Goal: Check status: Check status

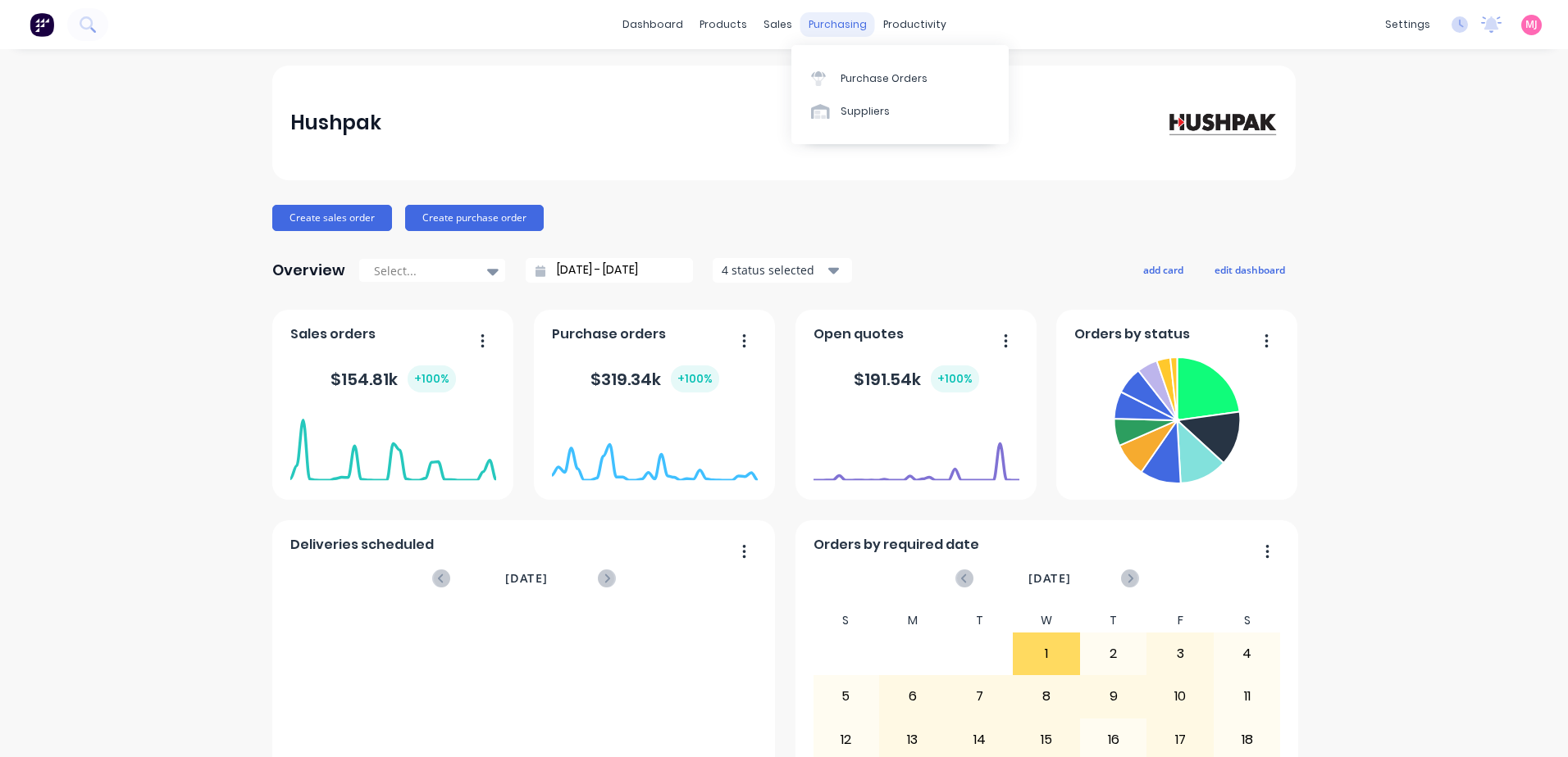
click at [832, 23] on div "purchasing" at bounding box center [838, 24] width 75 height 25
click at [870, 79] on div "Purchase Orders" at bounding box center [883, 78] width 87 height 15
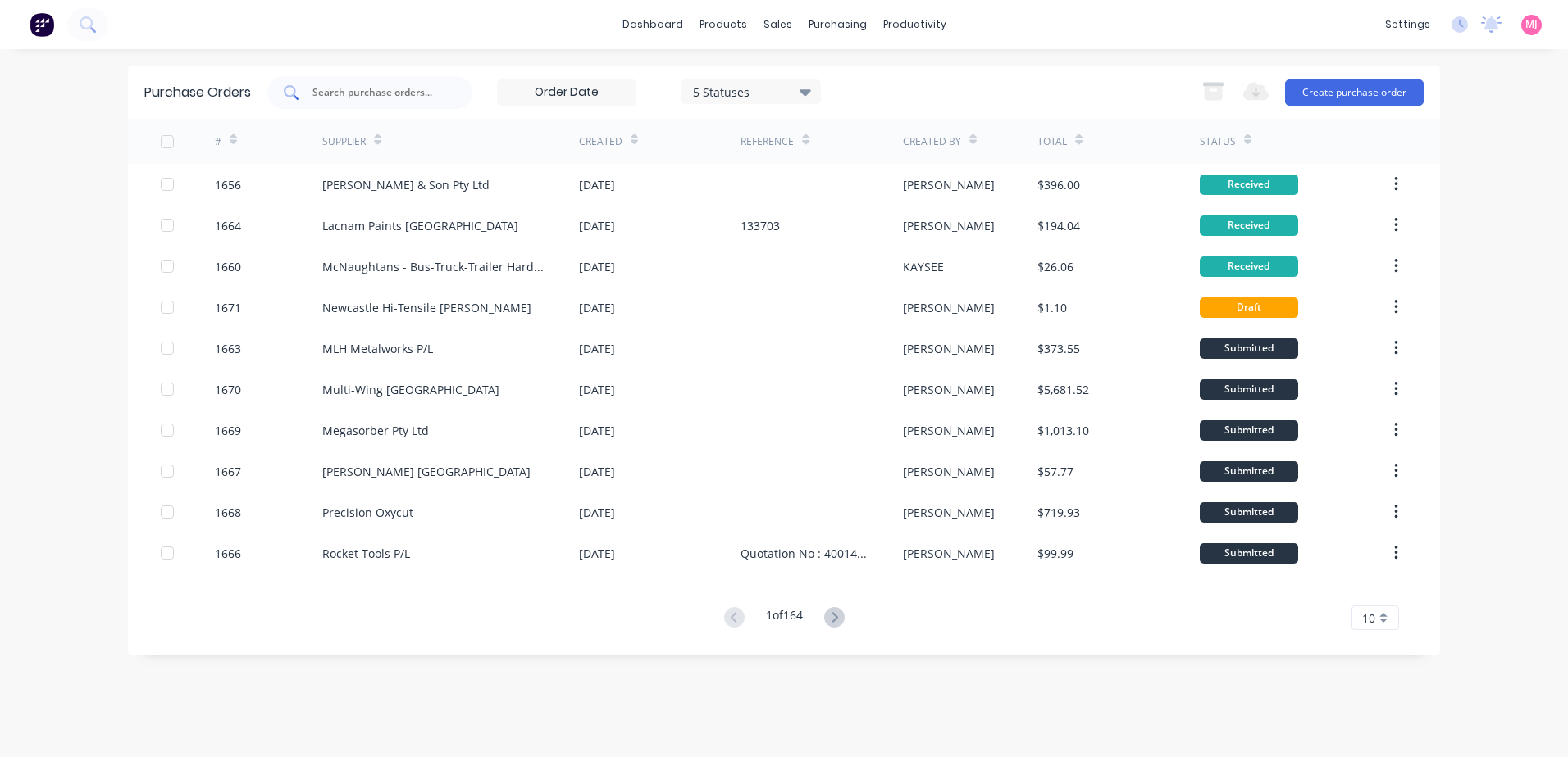
click at [353, 95] on input "text" at bounding box center [379, 93] width 136 height 17
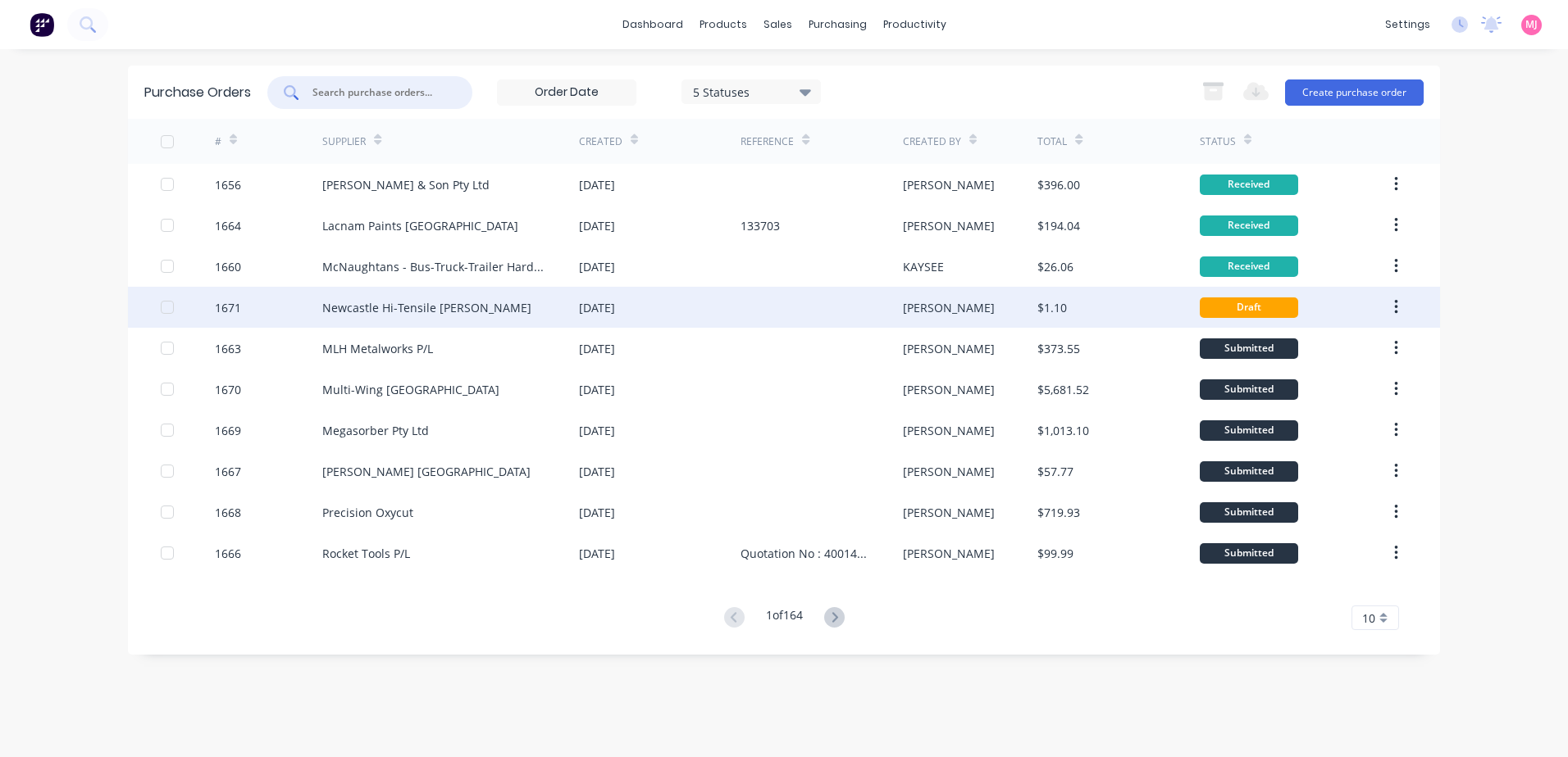
click at [1398, 305] on icon "button" at bounding box center [1396, 307] width 4 height 18
click at [615, 304] on div "[DATE]" at bounding box center [597, 307] width 36 height 17
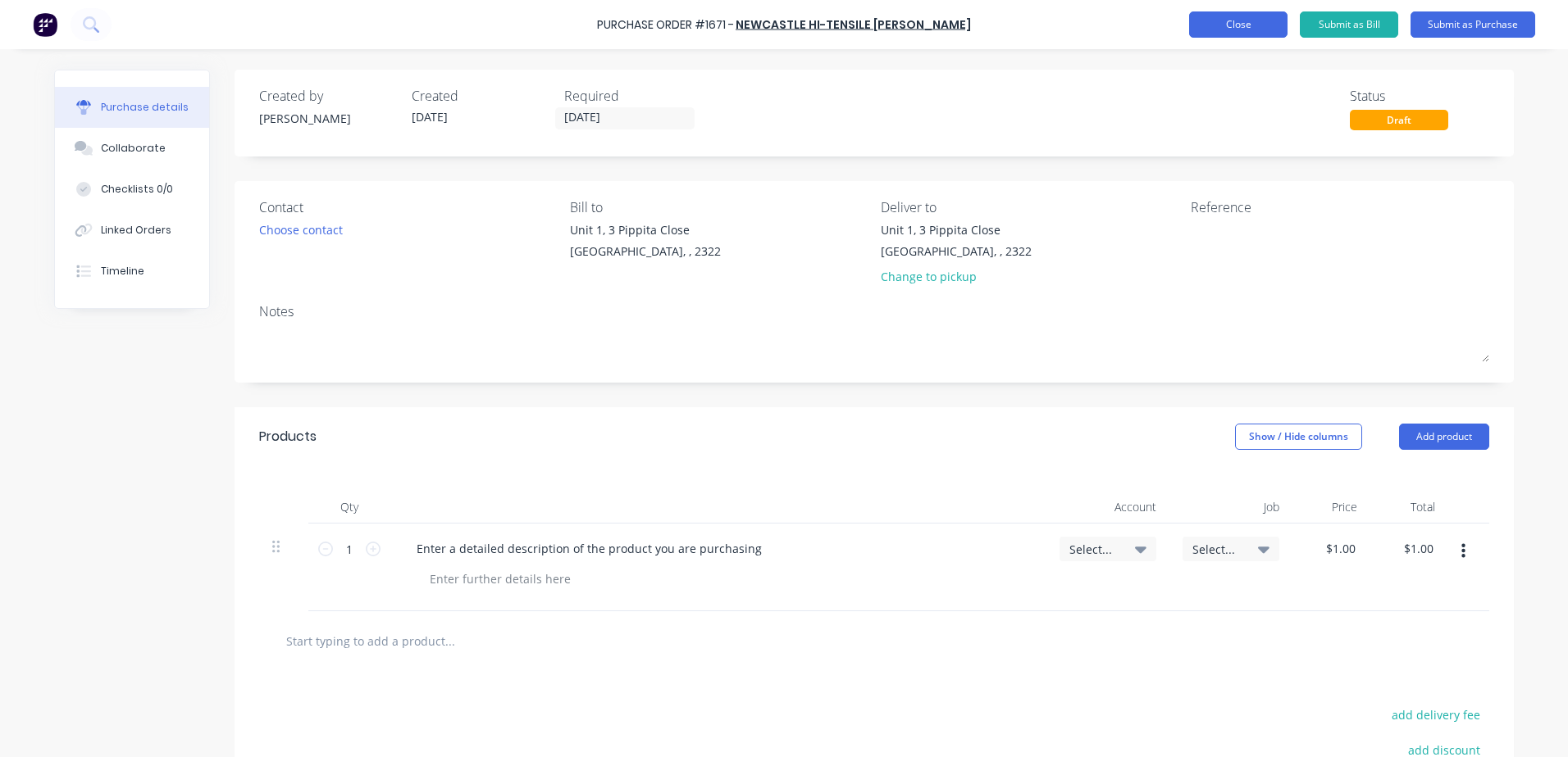
click at [1253, 27] on button "Close" at bounding box center [1238, 25] width 98 height 27
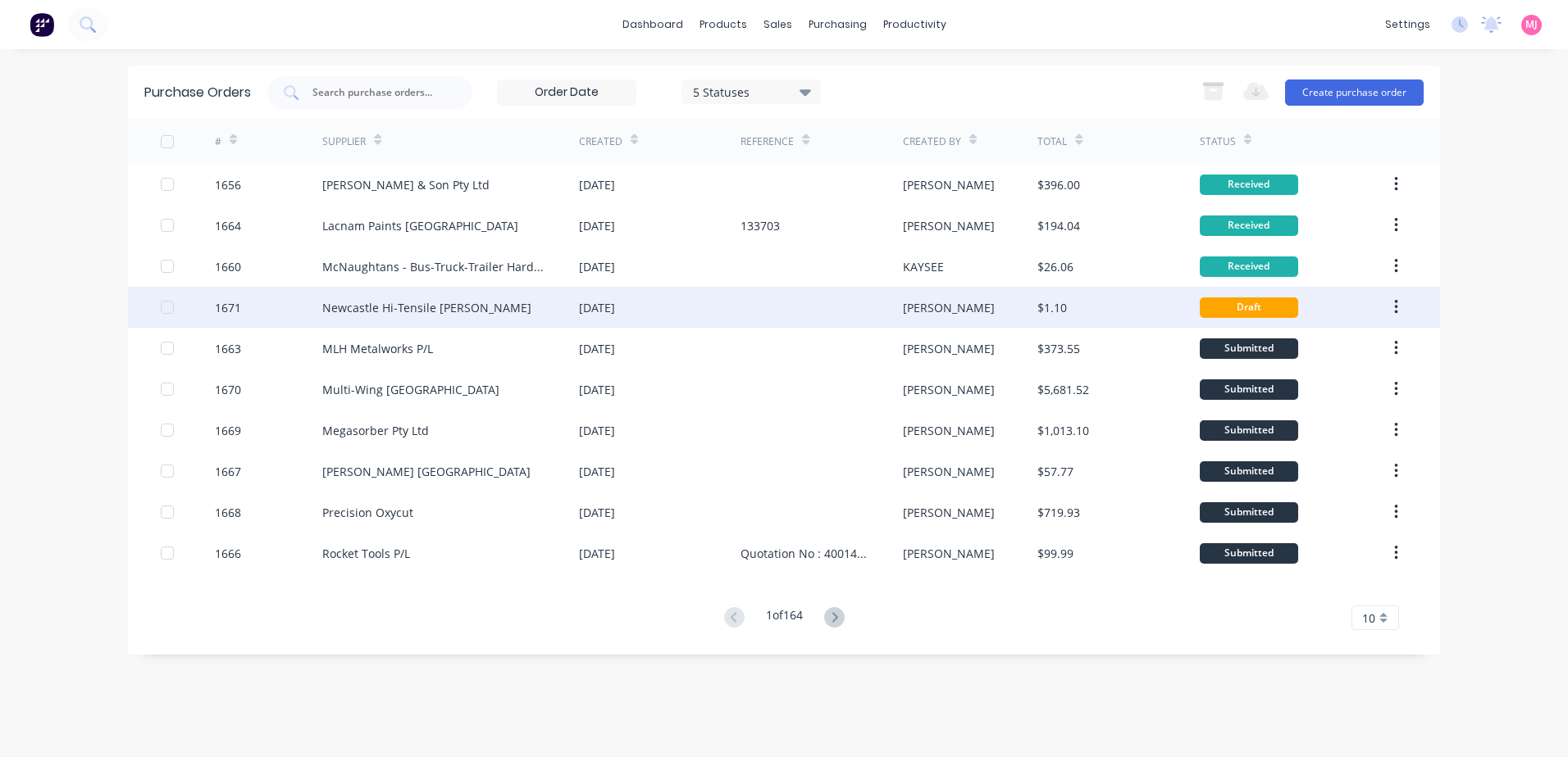
click at [1395, 309] on icon "button" at bounding box center [1396, 307] width 4 height 18
click at [1297, 348] on div "Archive" at bounding box center [1338, 350] width 126 height 24
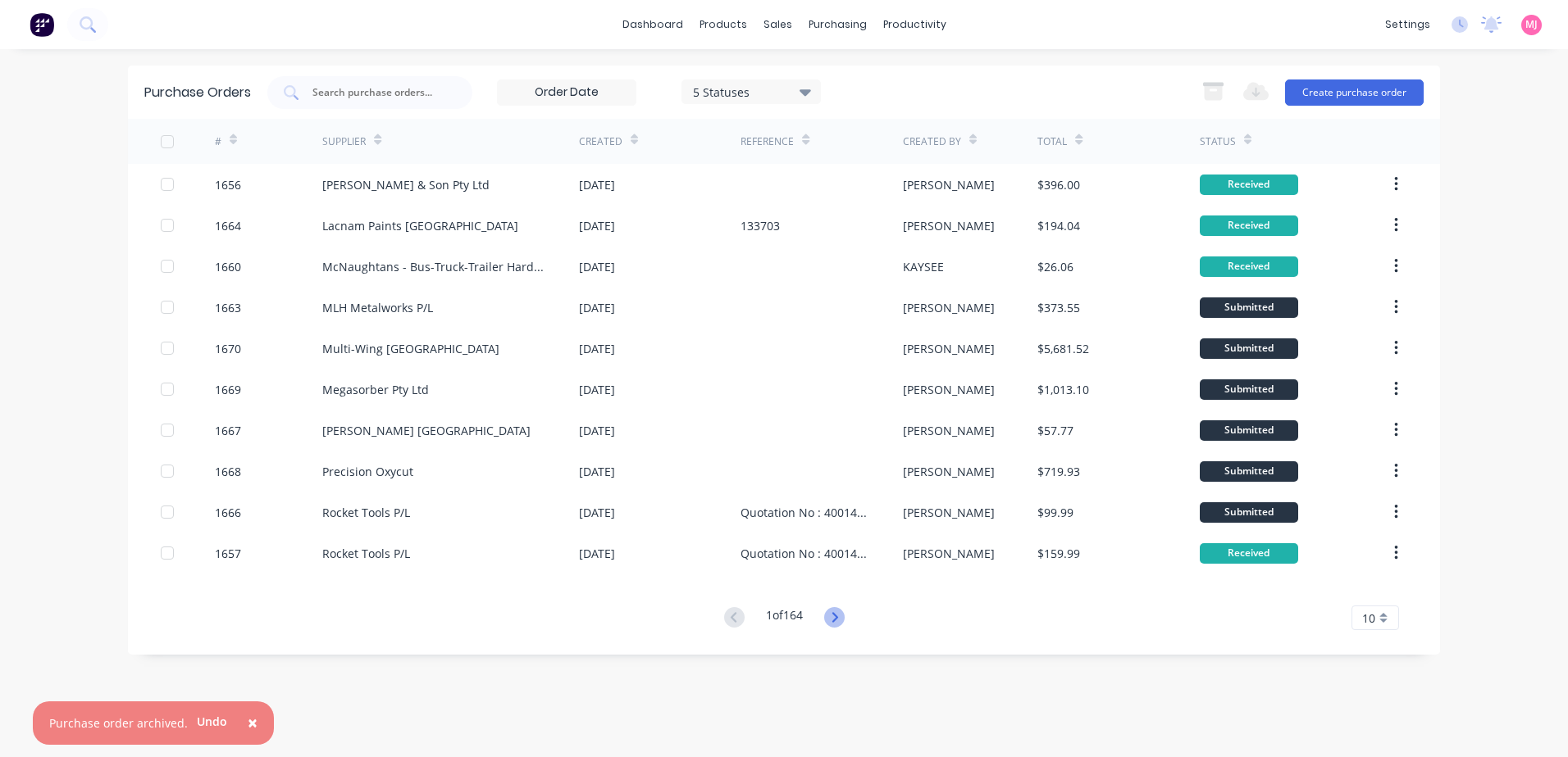
click at [833, 615] on icon at bounding box center [834, 617] width 21 height 21
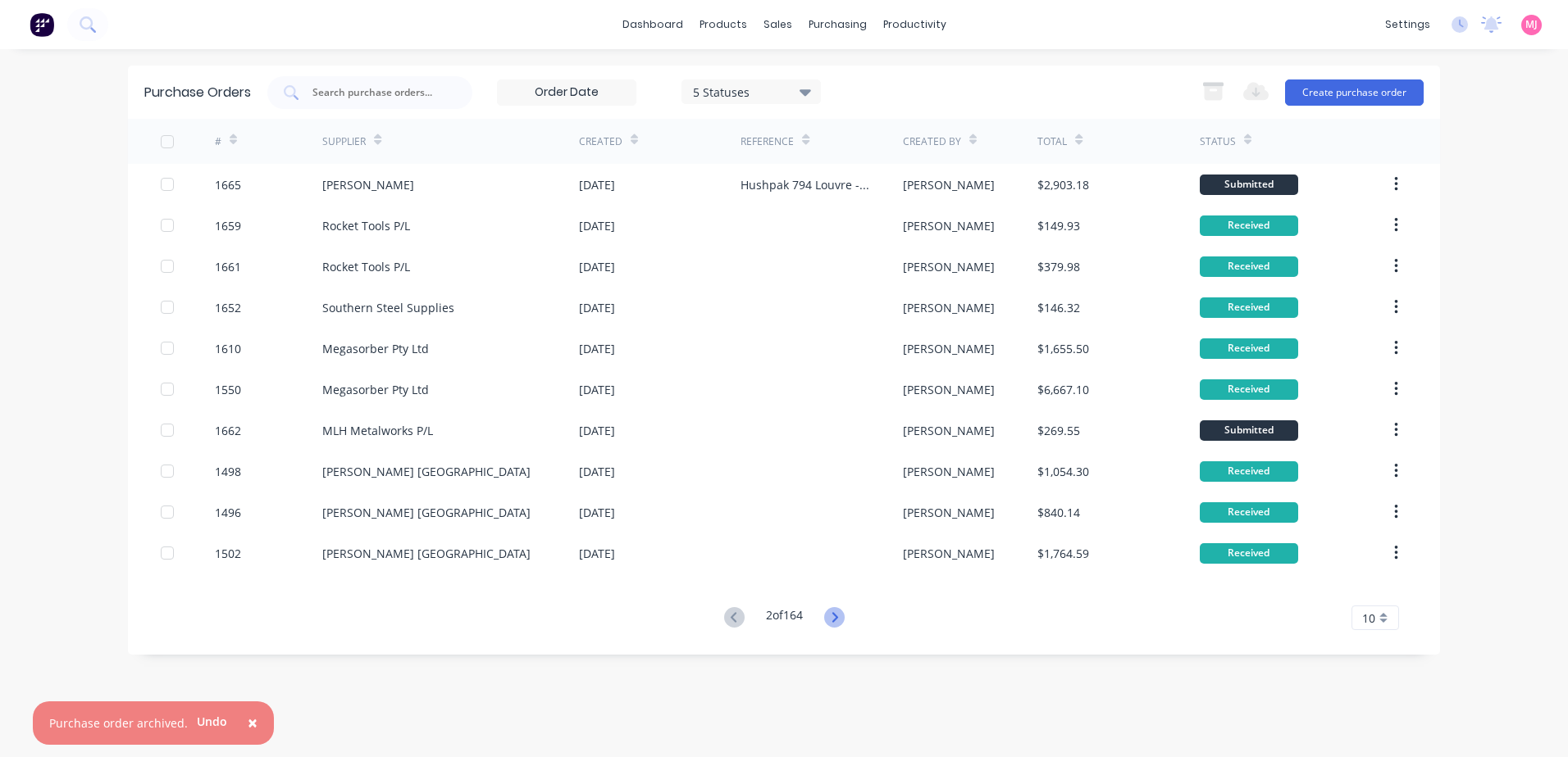
click at [839, 614] on icon at bounding box center [834, 617] width 21 height 21
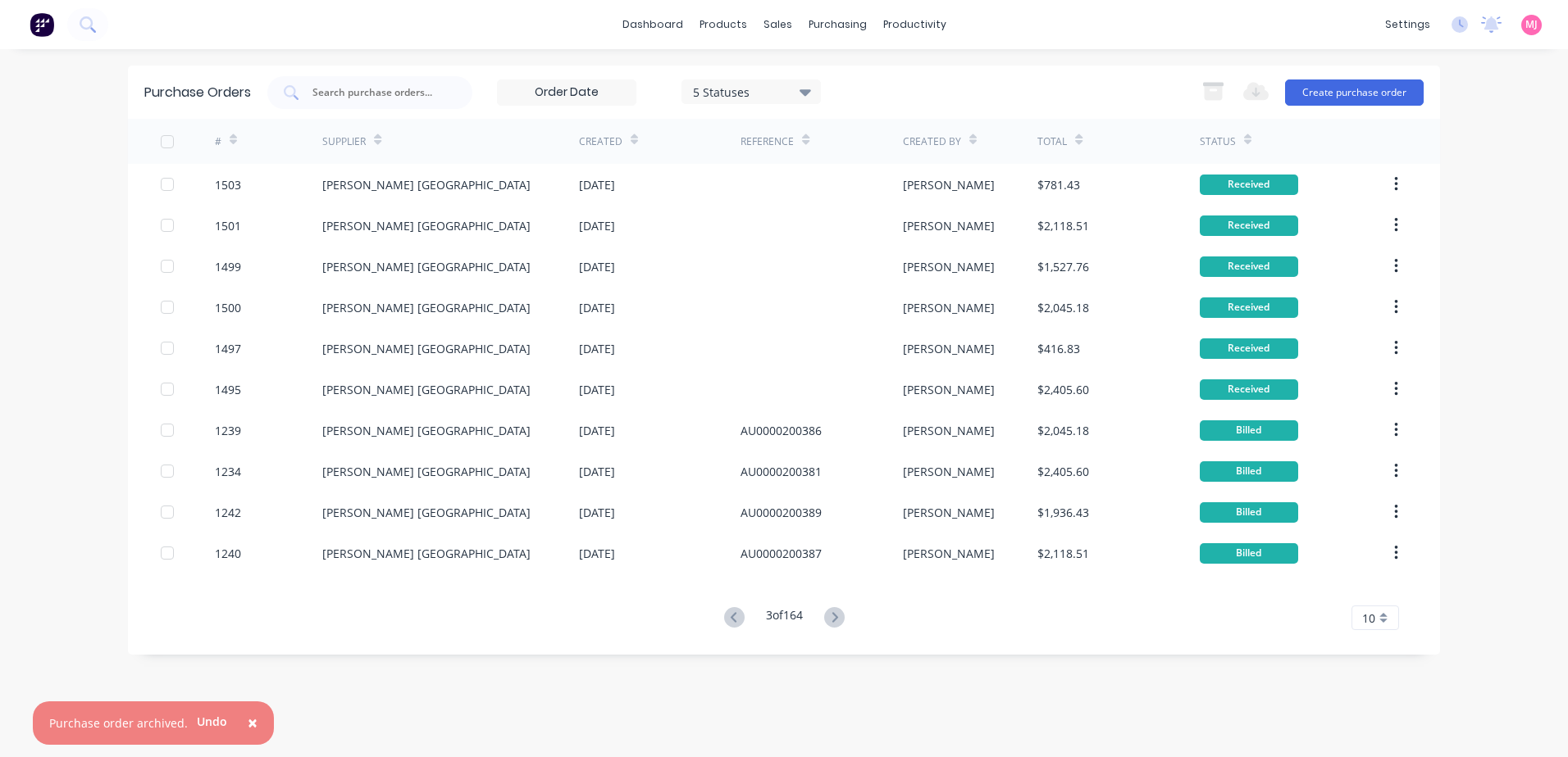
click at [839, 614] on icon at bounding box center [834, 617] width 21 height 21
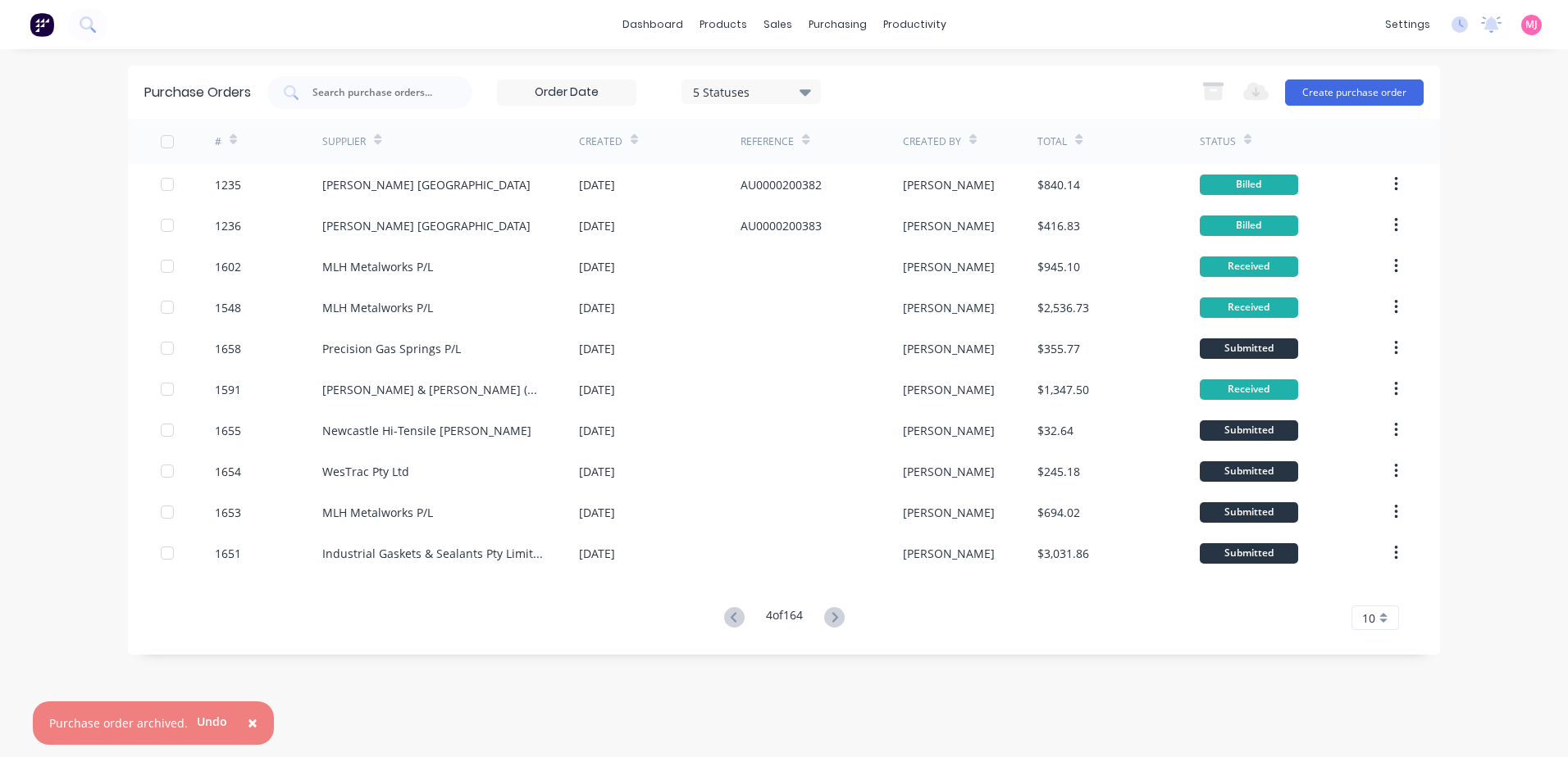
click at [839, 614] on icon at bounding box center [834, 617] width 21 height 21
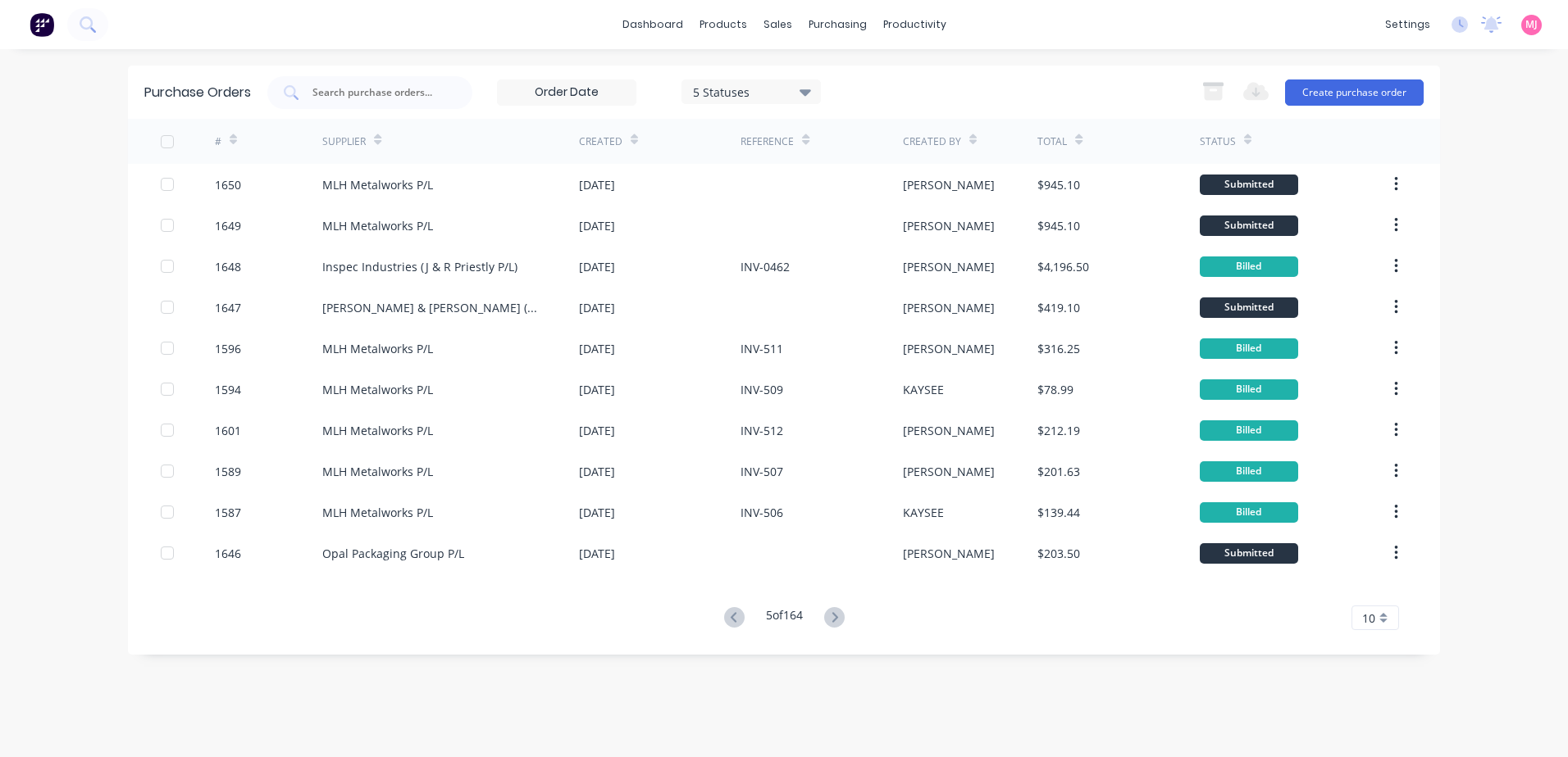
click at [839, 614] on icon at bounding box center [834, 617] width 21 height 21
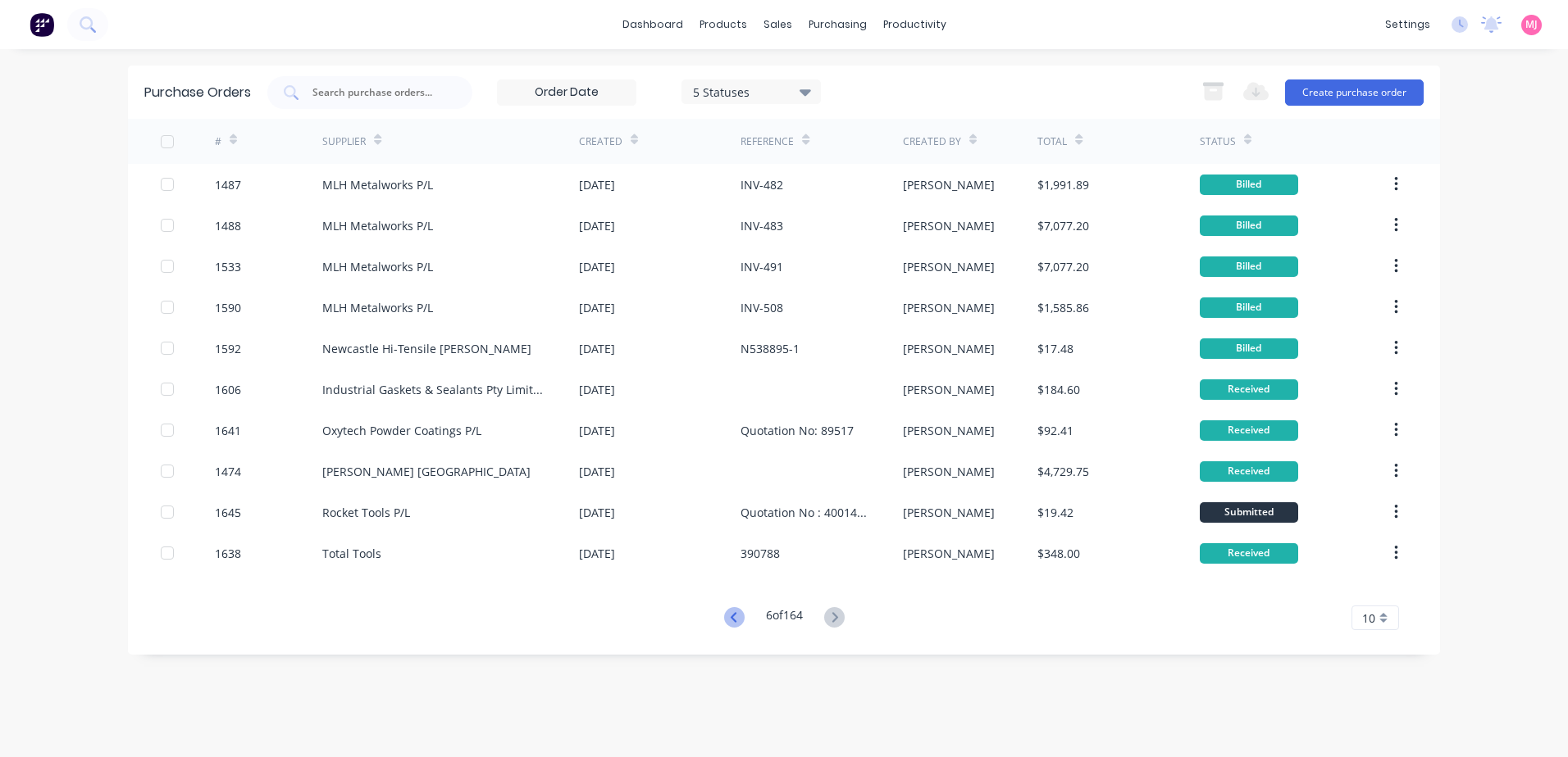
click at [730, 617] on icon at bounding box center [734, 617] width 21 height 21
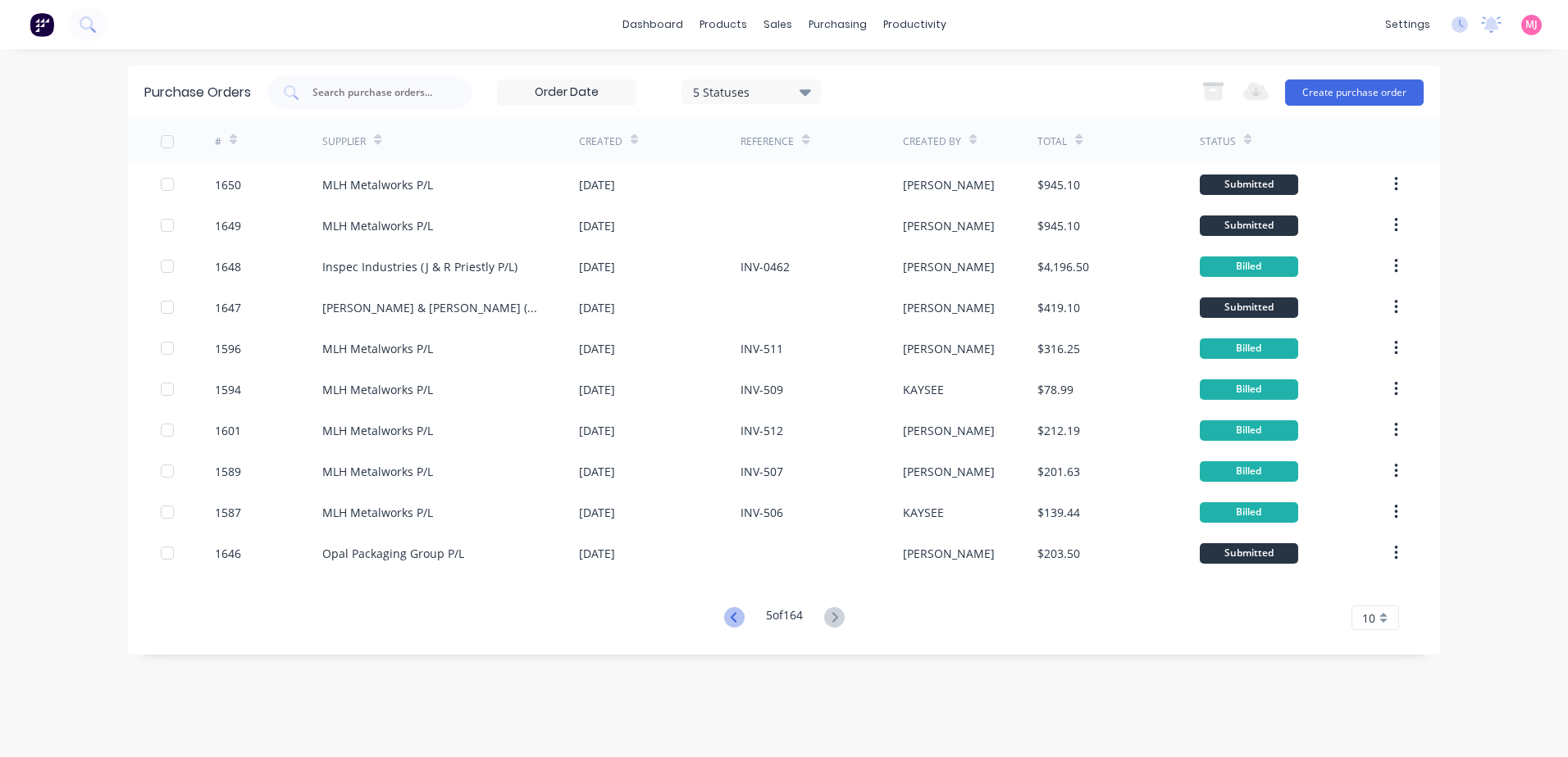
click at [730, 619] on icon at bounding box center [733, 617] width 6 height 10
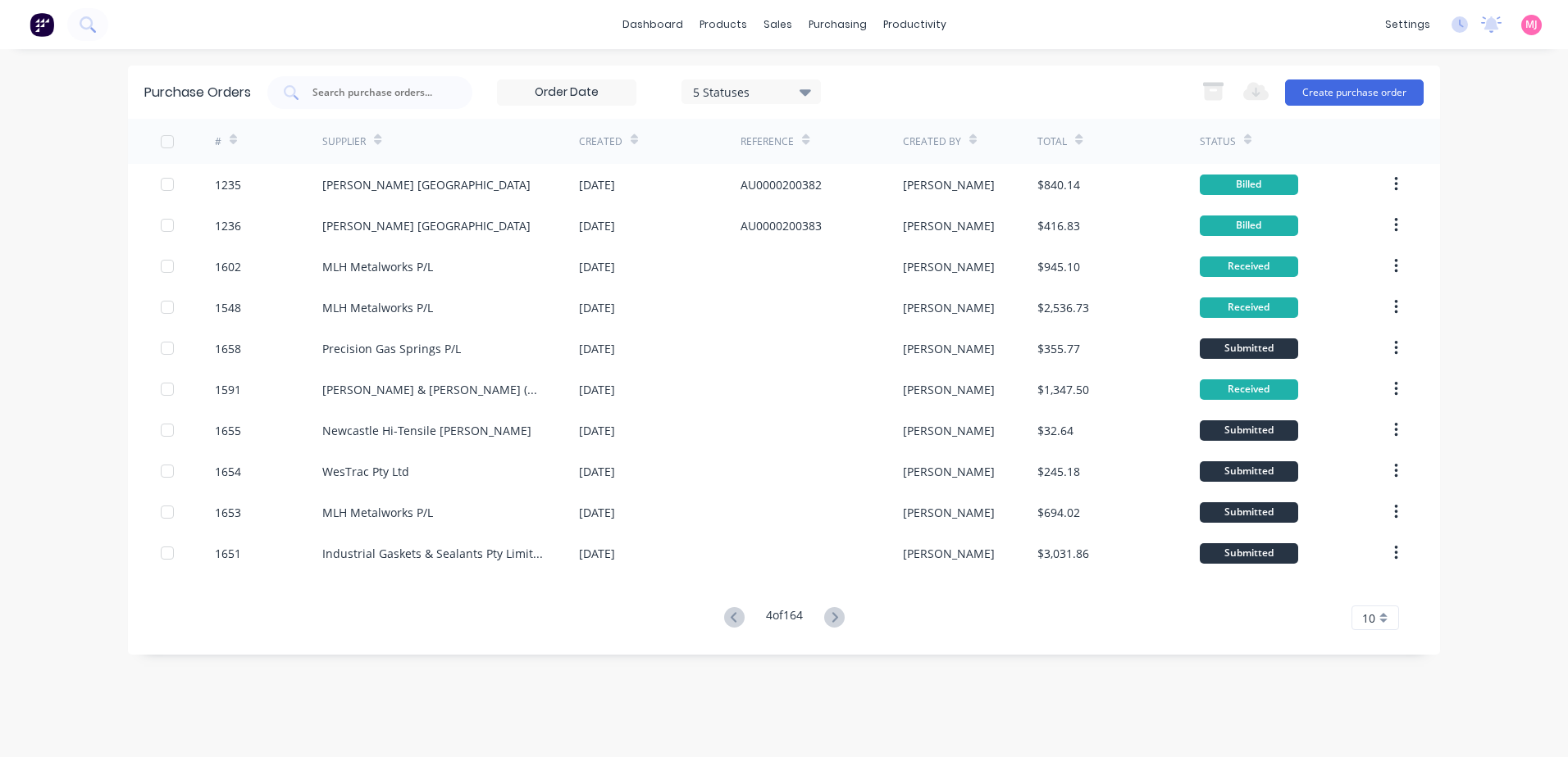
click at [730, 619] on icon at bounding box center [733, 617] width 6 height 10
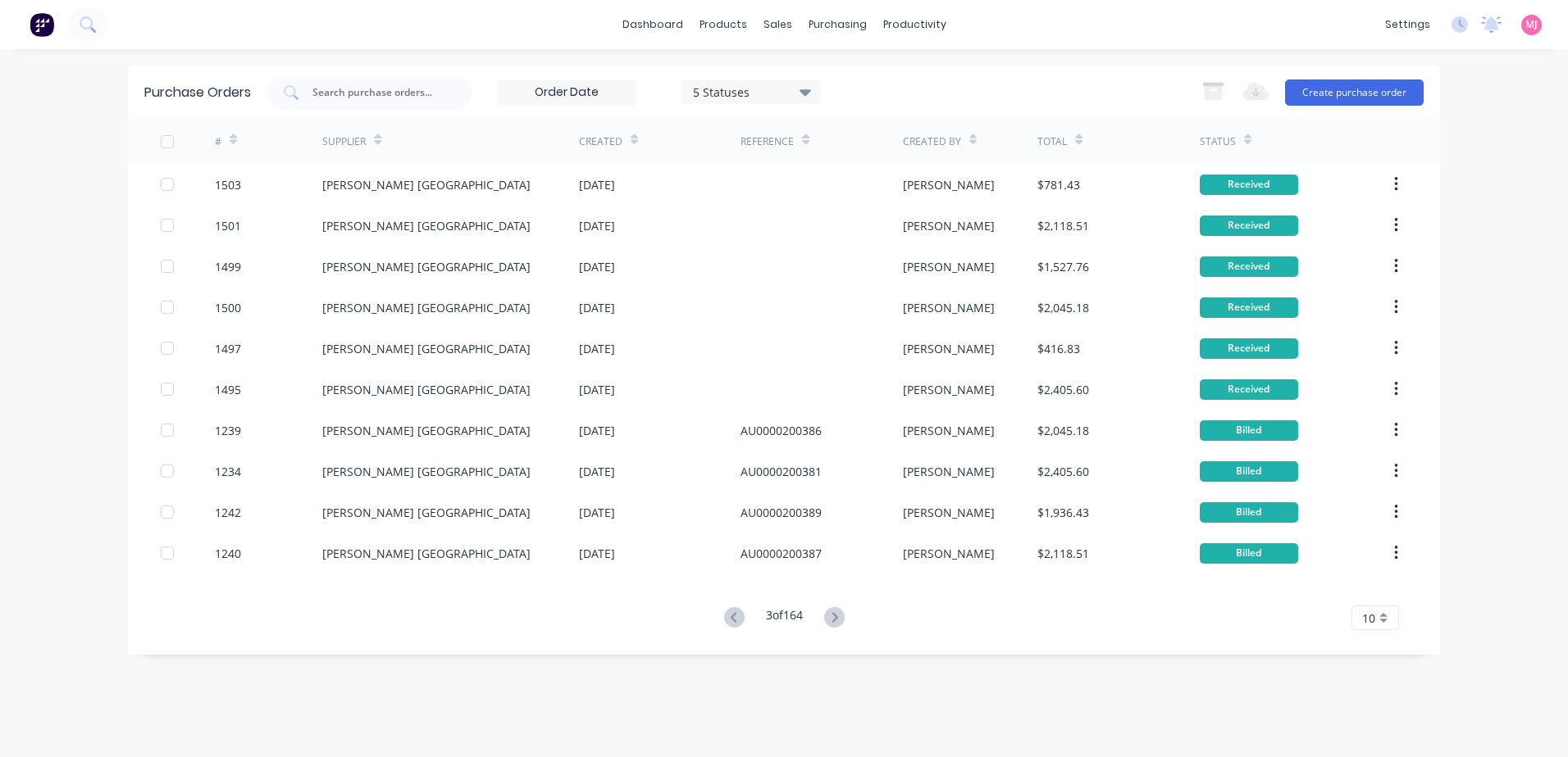
click at [730, 619] on icon at bounding box center [733, 617] width 6 height 10
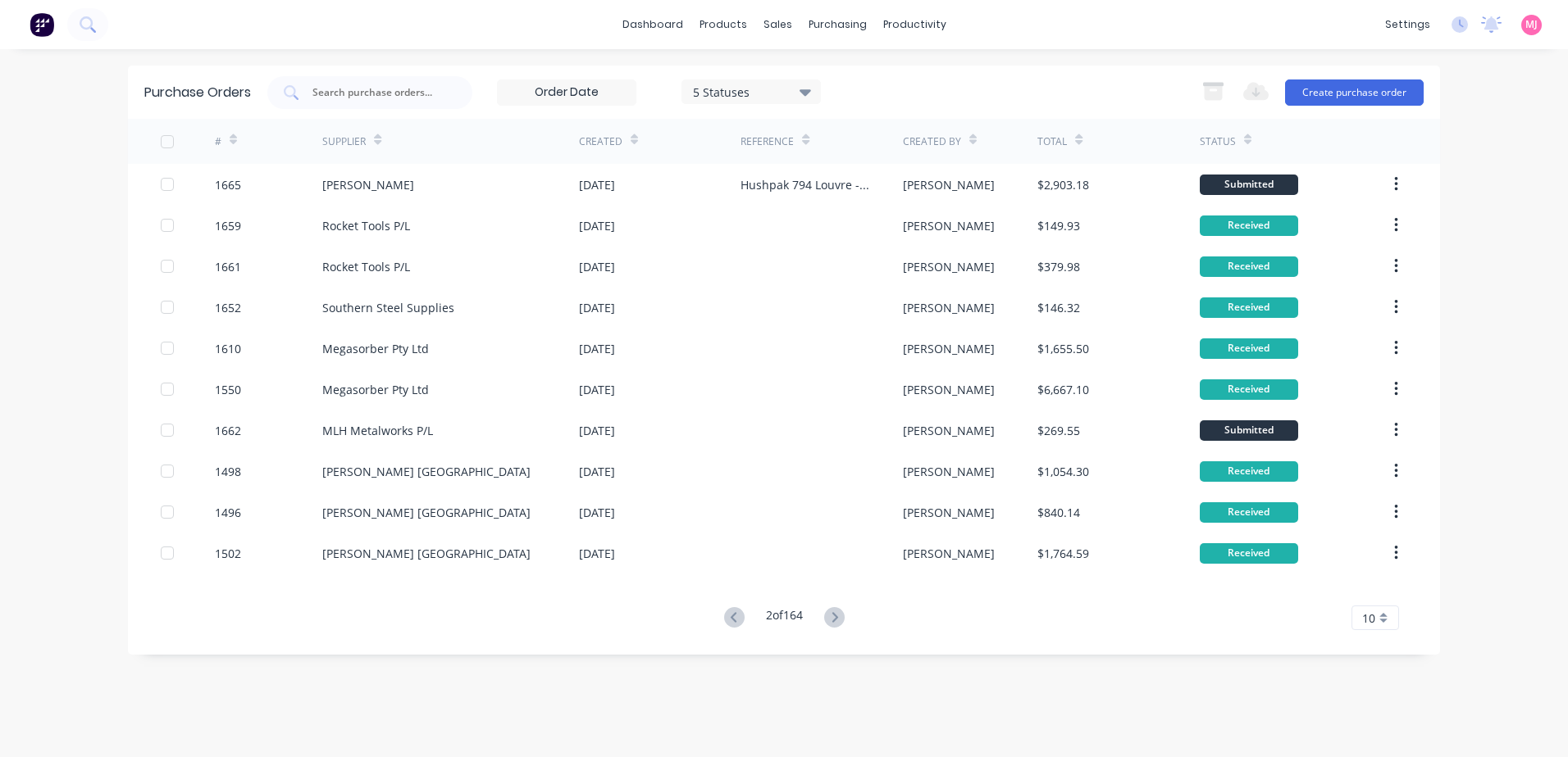
click at [730, 619] on icon at bounding box center [733, 617] width 6 height 10
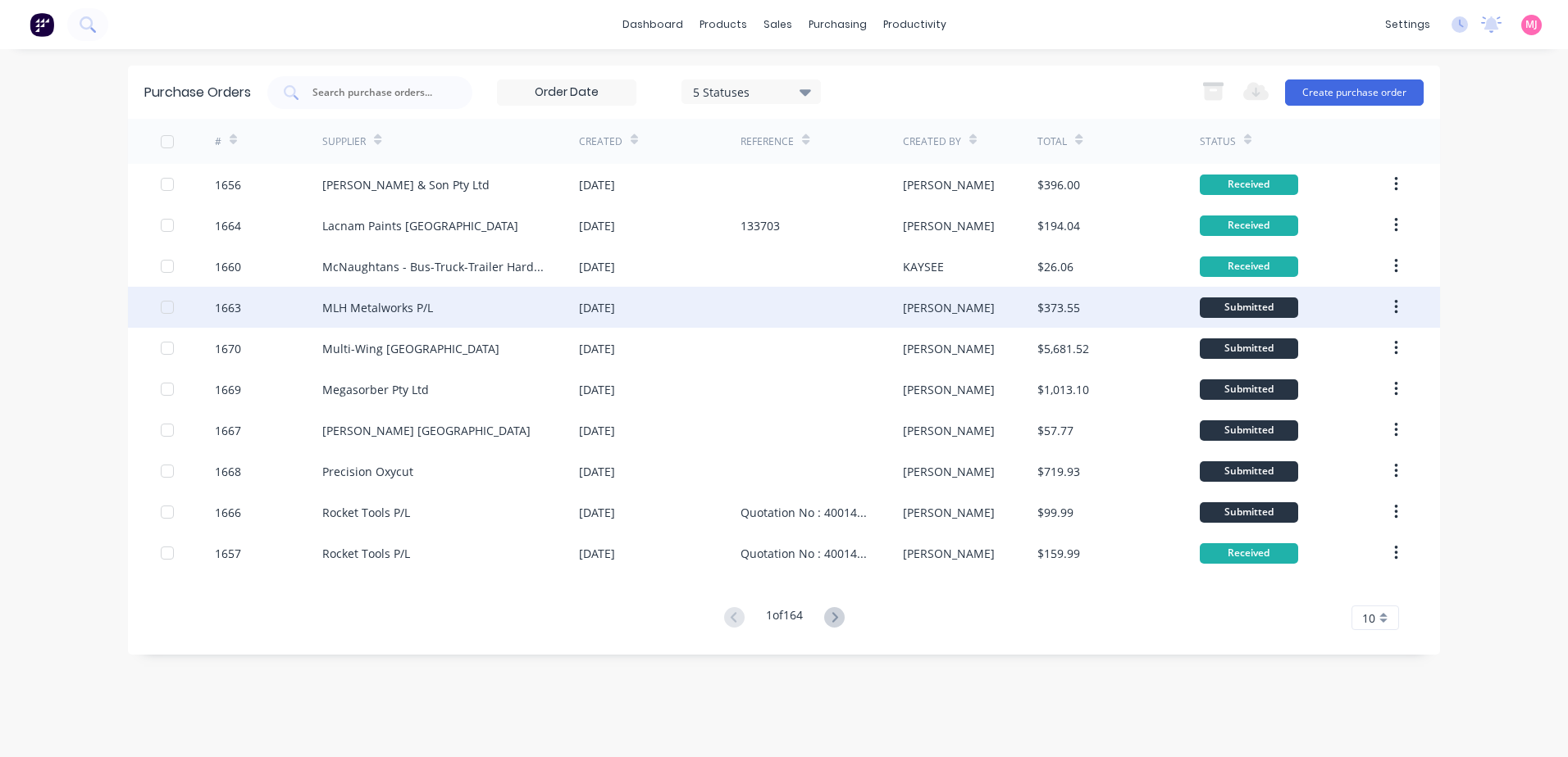
click at [1397, 306] on icon "button" at bounding box center [1395, 307] width 3 height 15
click at [733, 306] on div "[DATE]" at bounding box center [660, 307] width 162 height 41
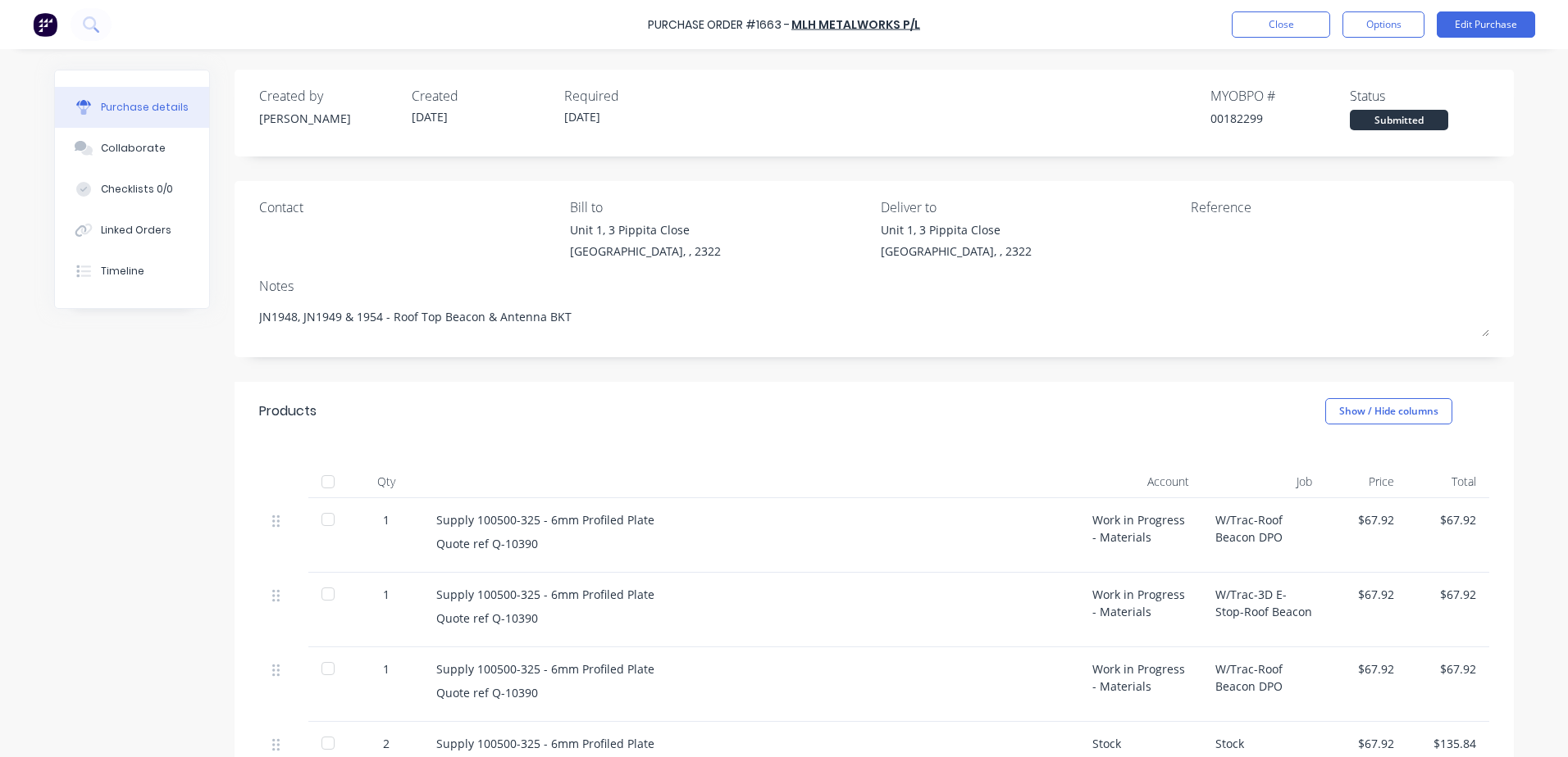
click at [324, 477] on div at bounding box center [327, 481] width 33 height 32
click at [1268, 20] on button "Close" at bounding box center [1281, 25] width 98 height 27
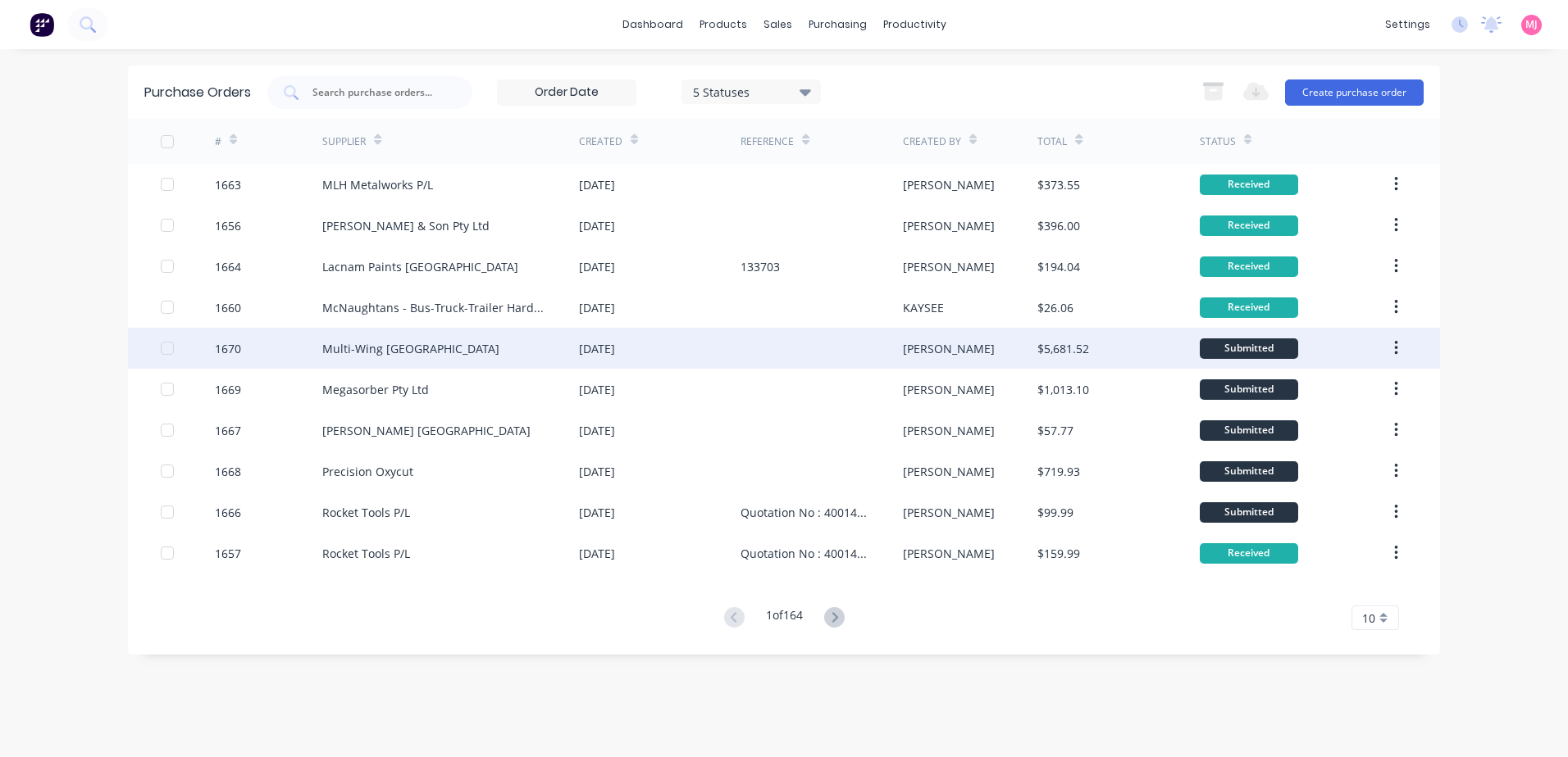
click at [1281, 349] on div "Submitted" at bounding box center [1249, 348] width 98 height 21
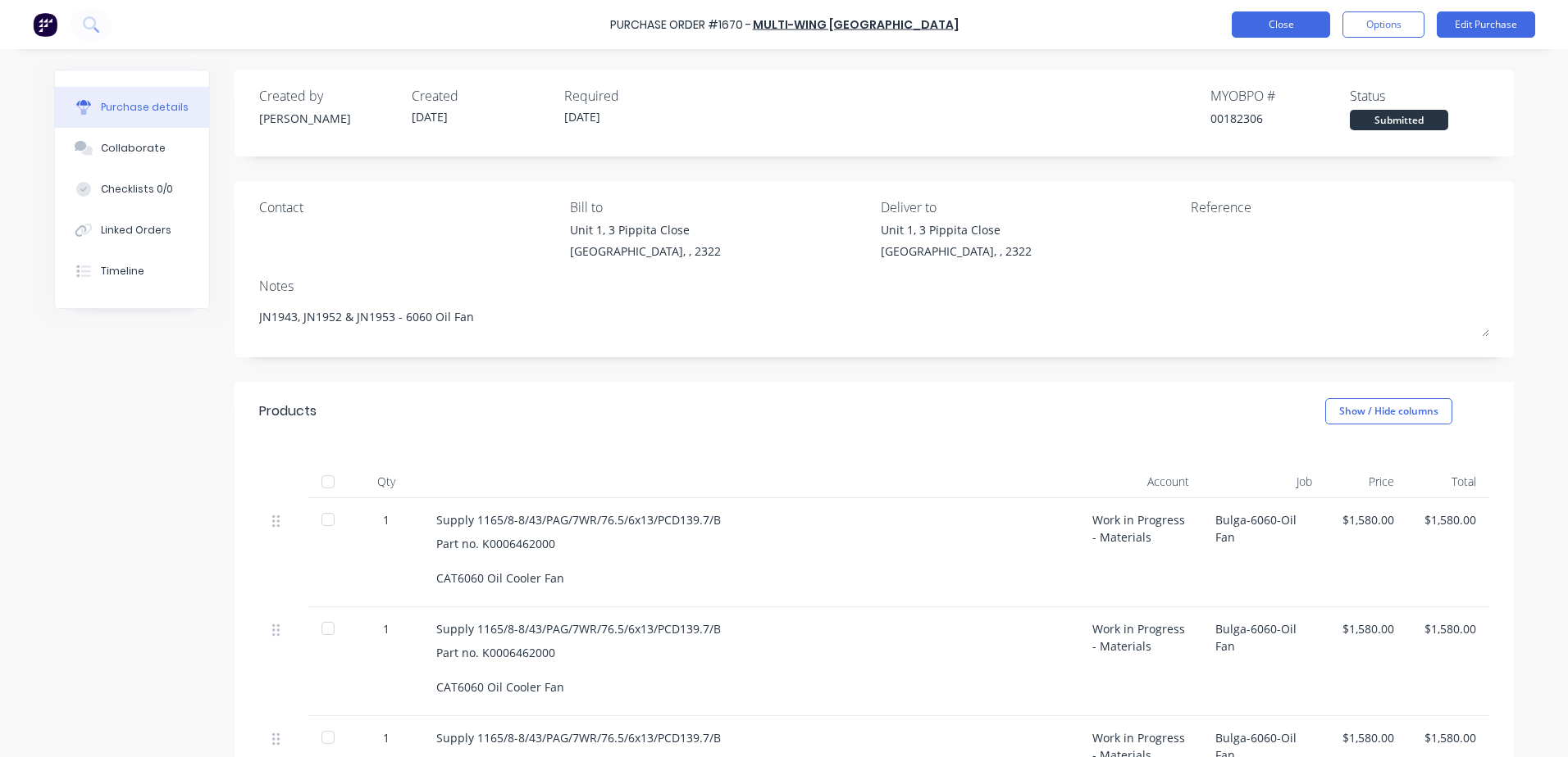
click at [1291, 25] on button "Close" at bounding box center [1281, 25] width 98 height 27
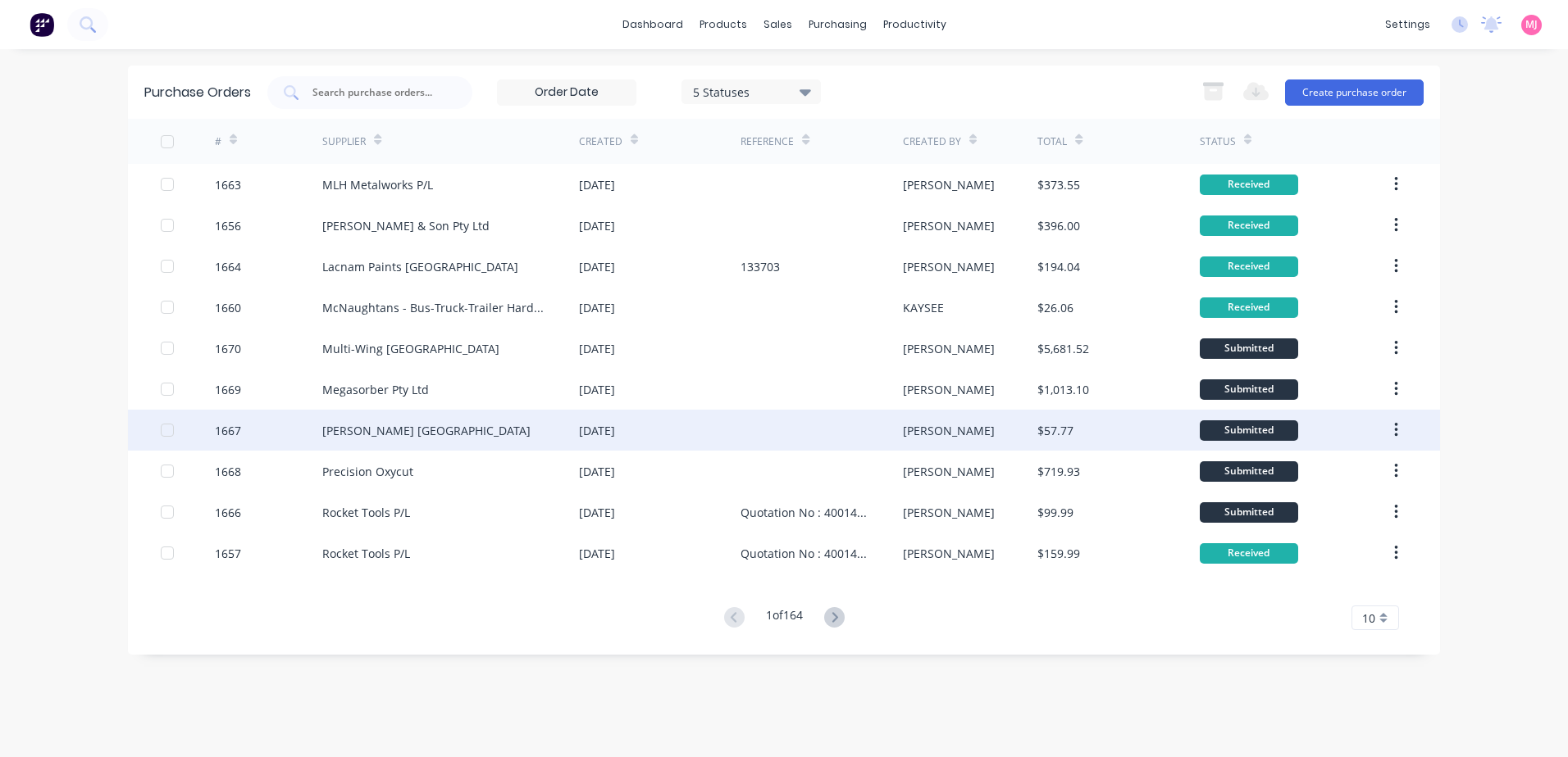
click at [1257, 428] on div "Submitted" at bounding box center [1249, 430] width 98 height 21
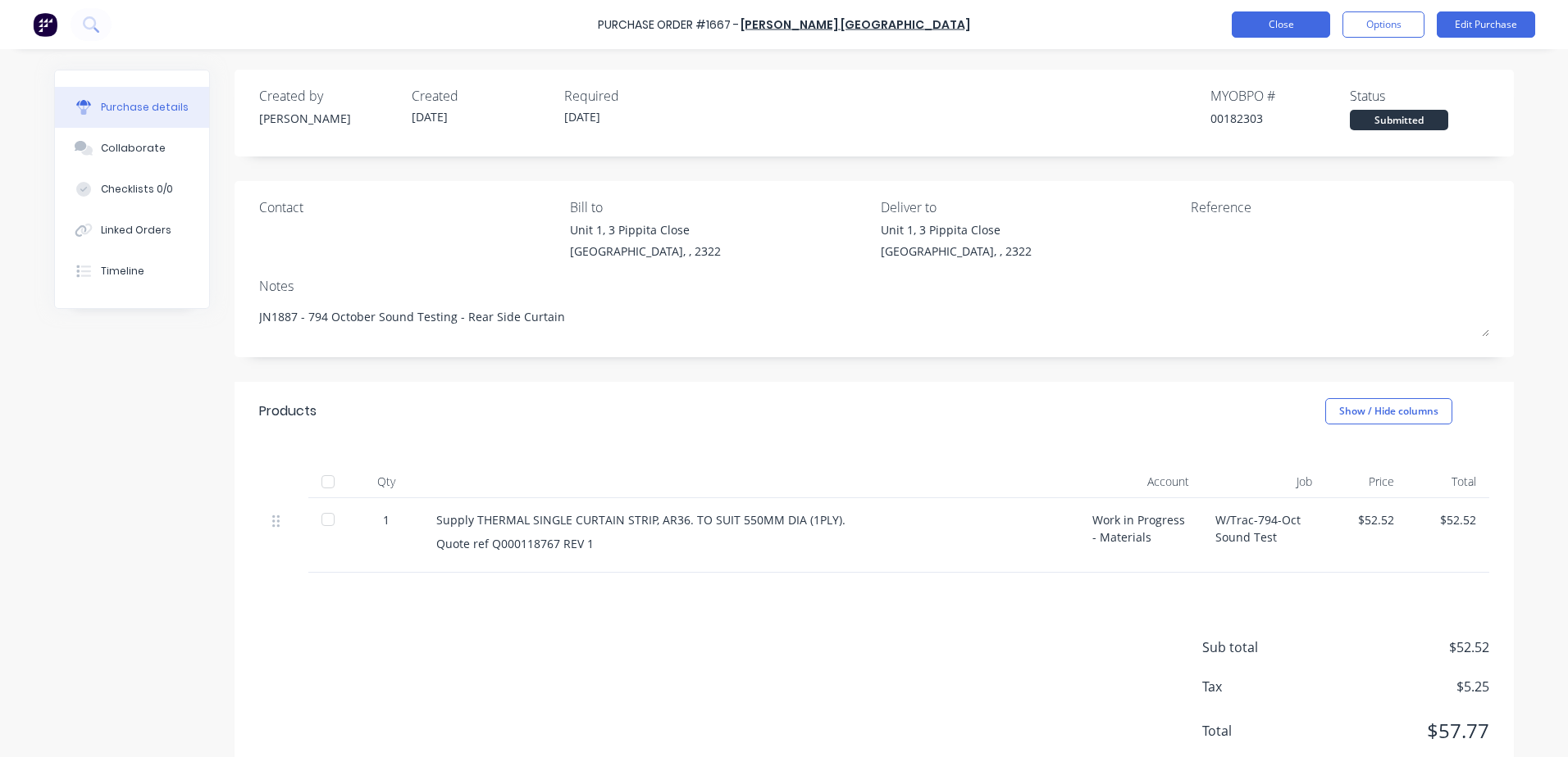
click at [1275, 24] on button "Close" at bounding box center [1281, 25] width 98 height 27
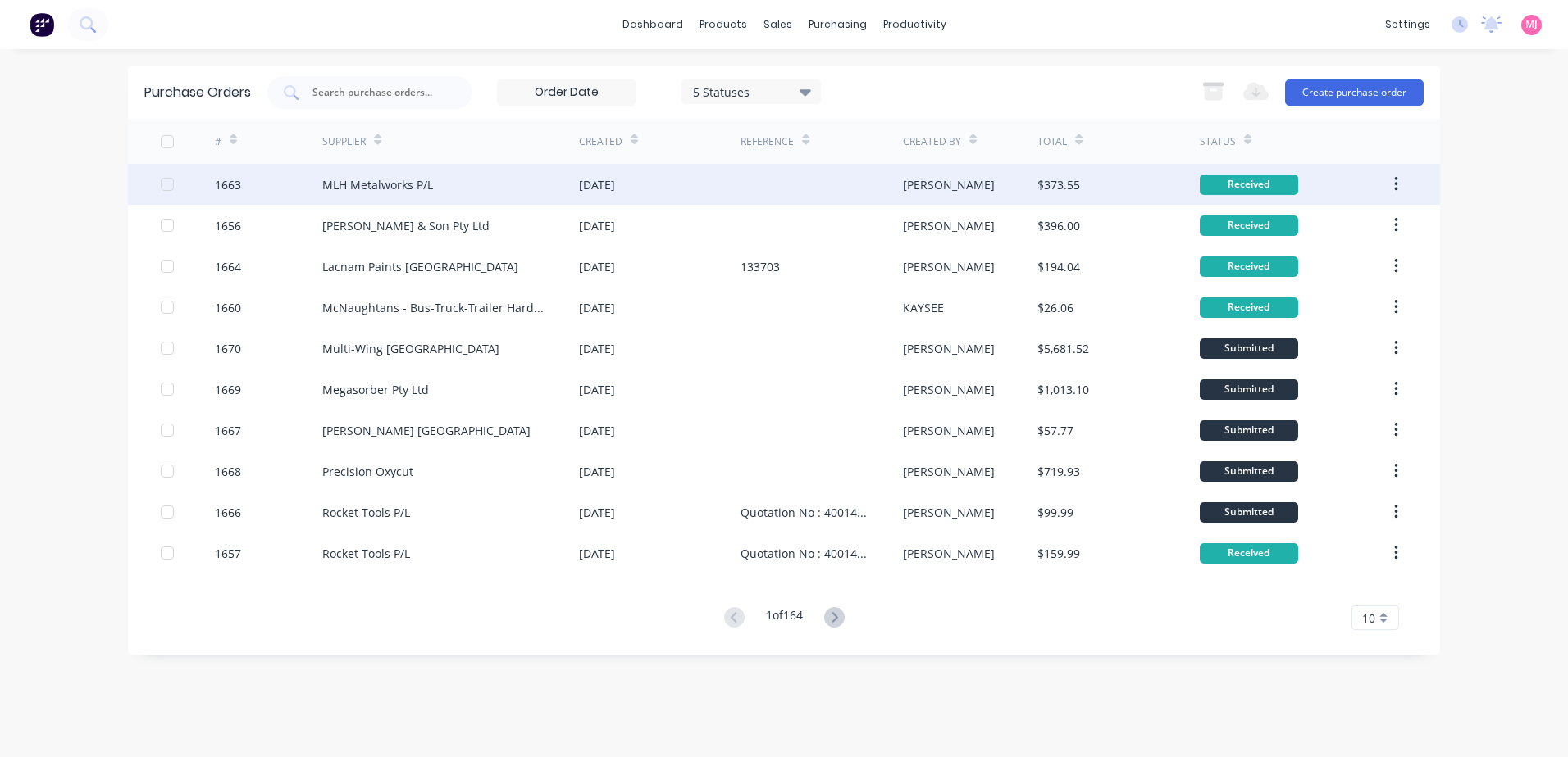
click at [615, 187] on div "[DATE]" at bounding box center [597, 184] width 36 height 17
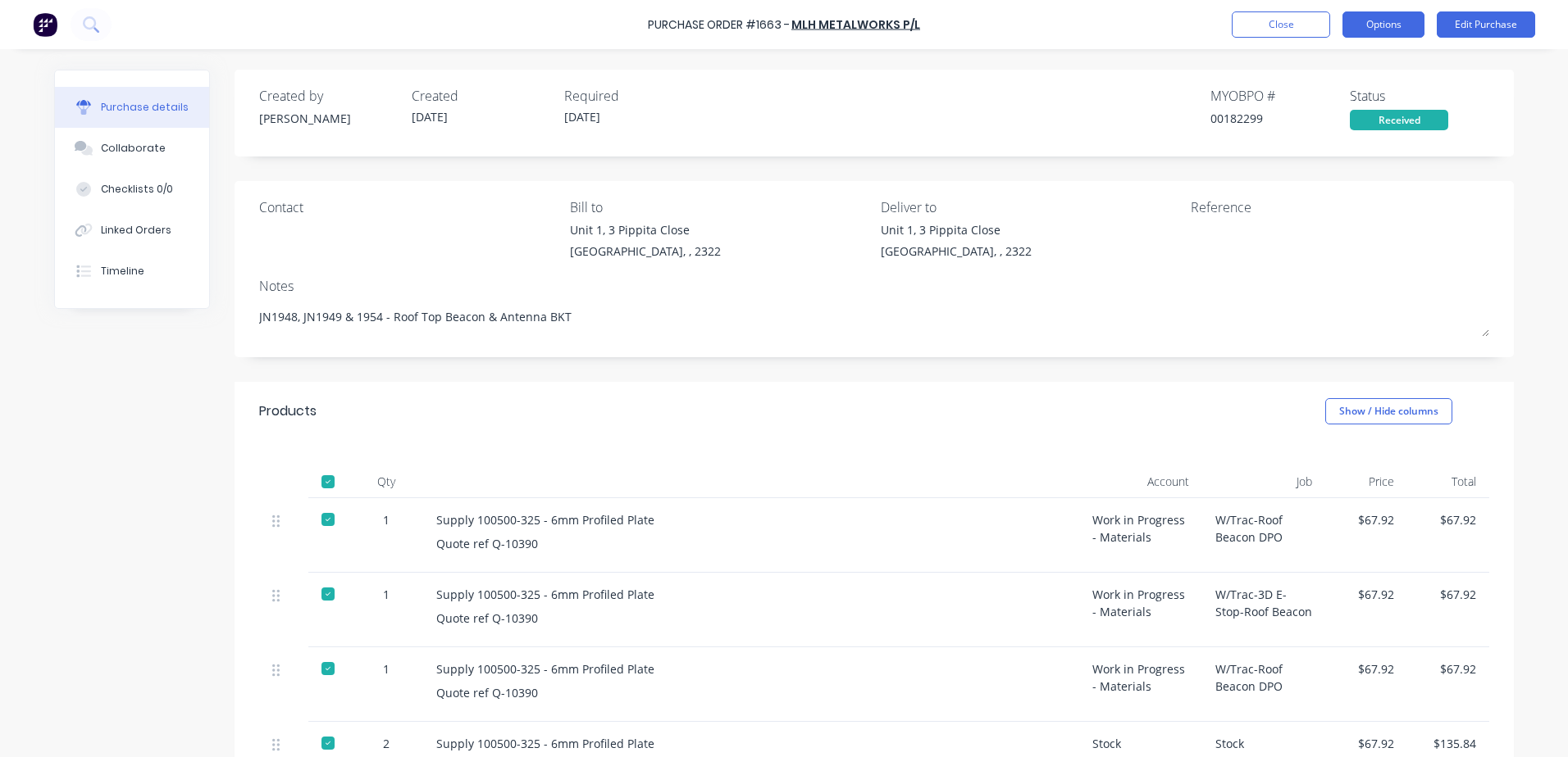
click at [1384, 28] on button "Options" at bounding box center [1383, 25] width 82 height 27
click at [1297, 22] on button "Close" at bounding box center [1281, 25] width 98 height 27
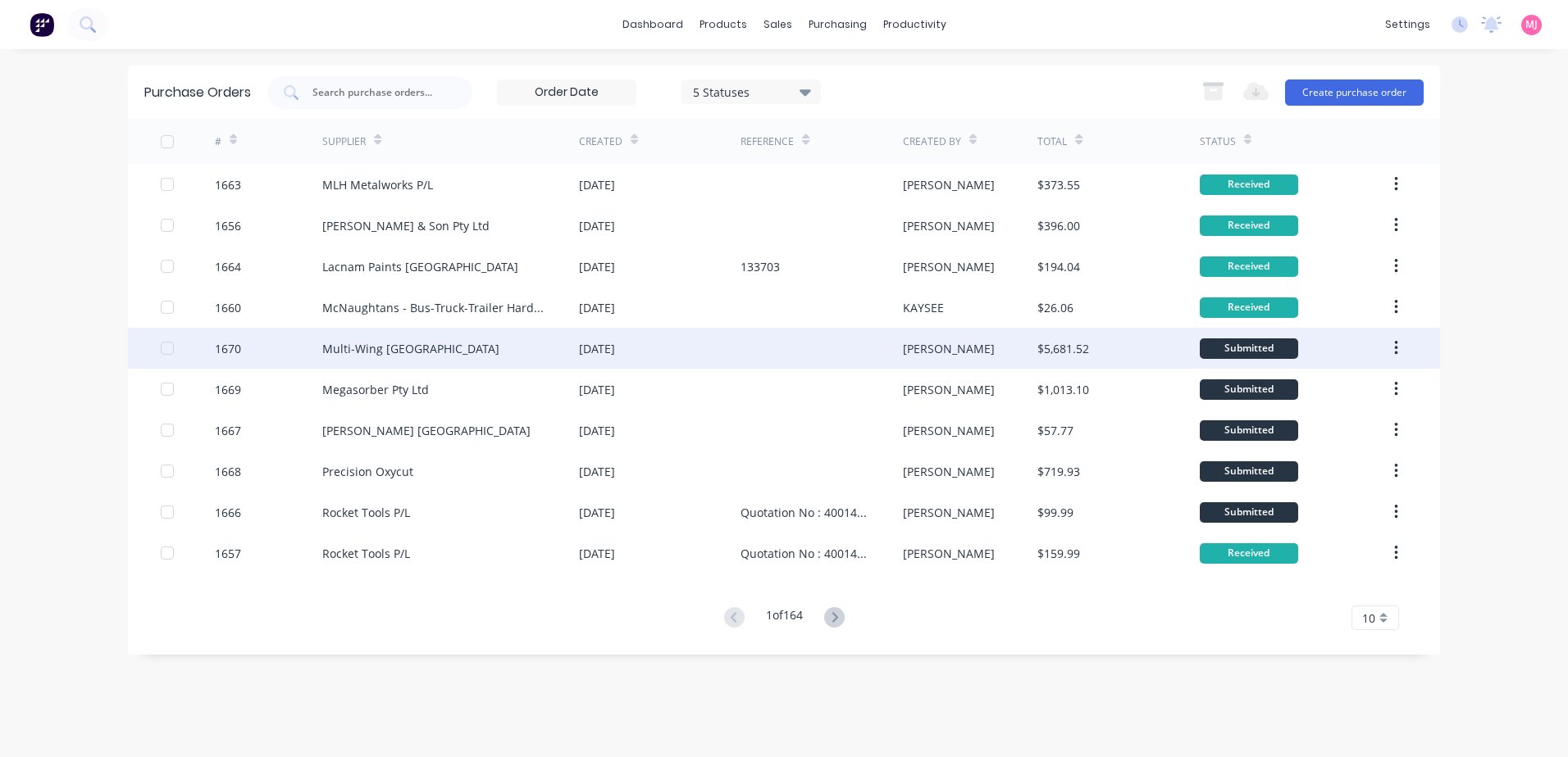
click at [827, 354] on div at bounding box center [821, 348] width 162 height 41
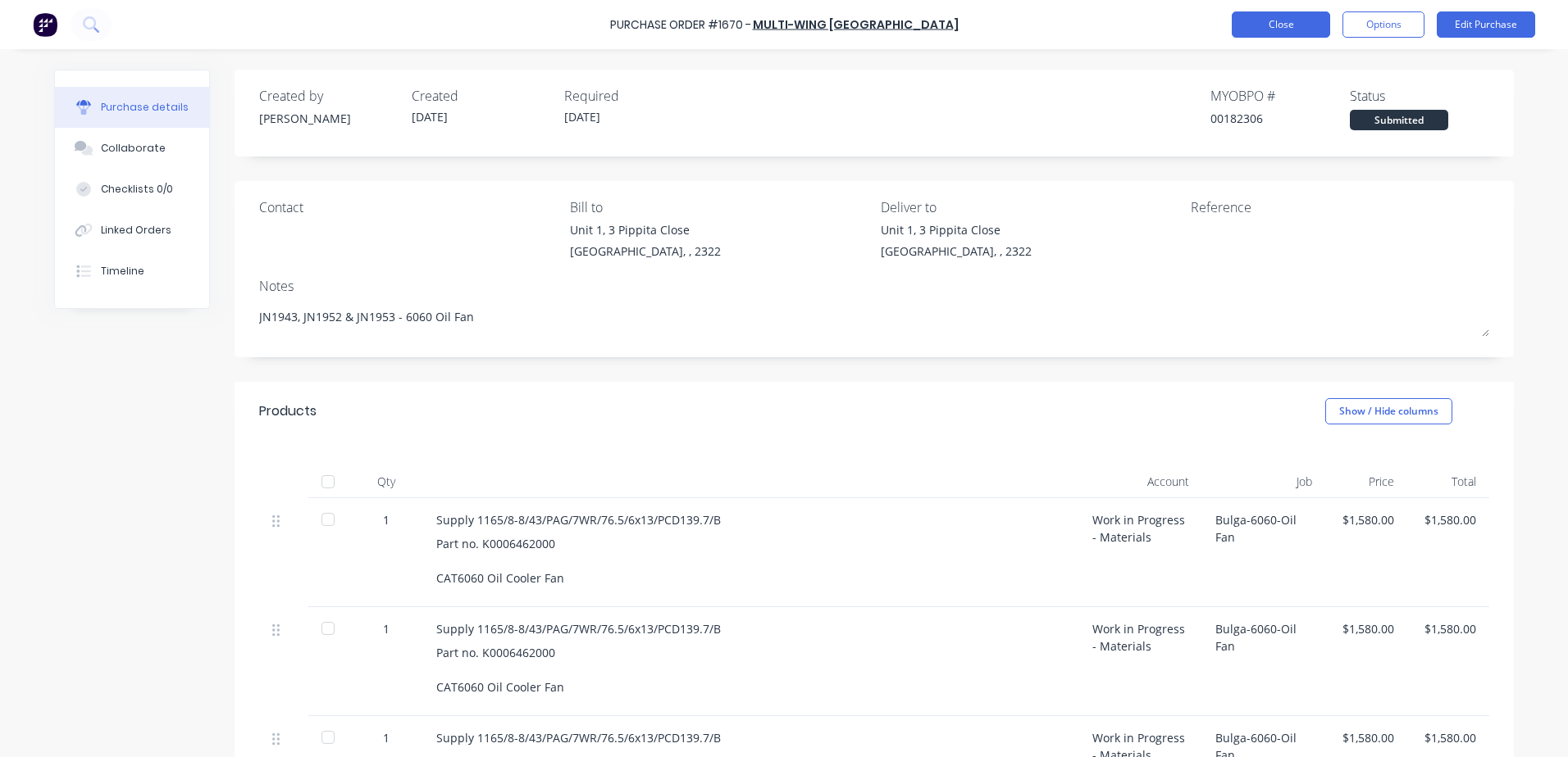
click at [1300, 22] on button "Close" at bounding box center [1281, 25] width 98 height 27
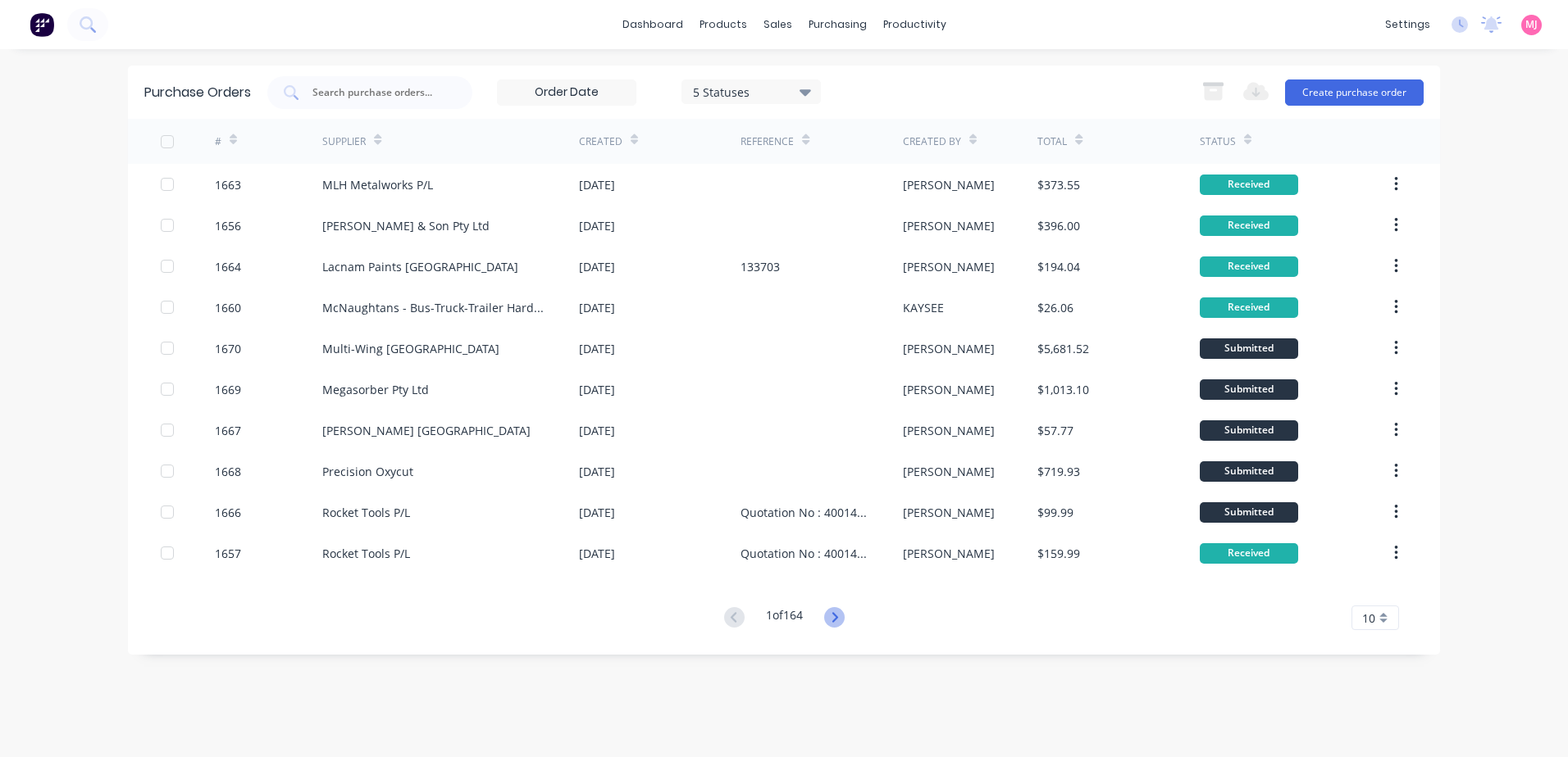
click at [835, 618] on icon at bounding box center [834, 617] width 21 height 21
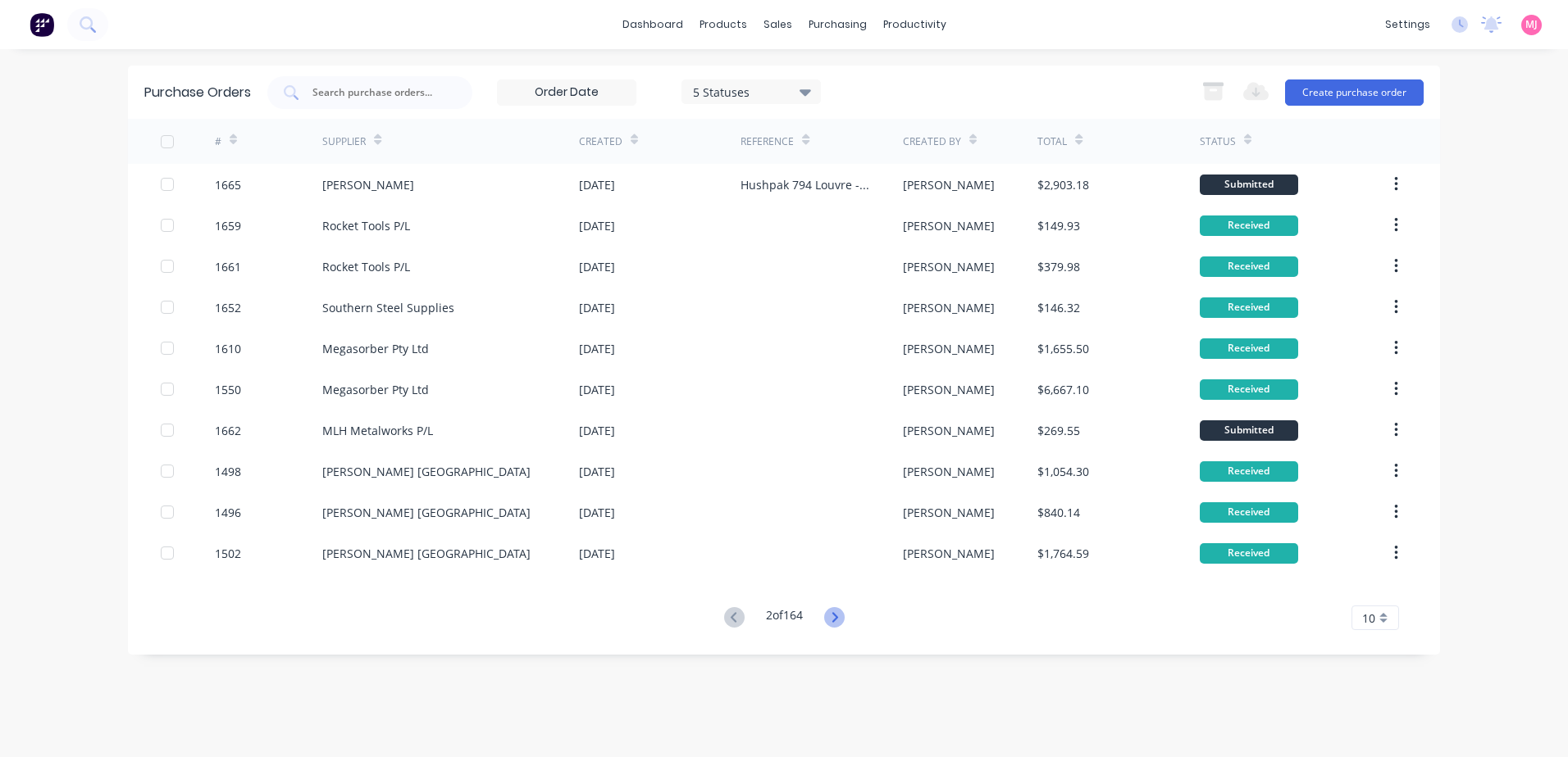
click at [837, 616] on icon at bounding box center [834, 617] width 21 height 21
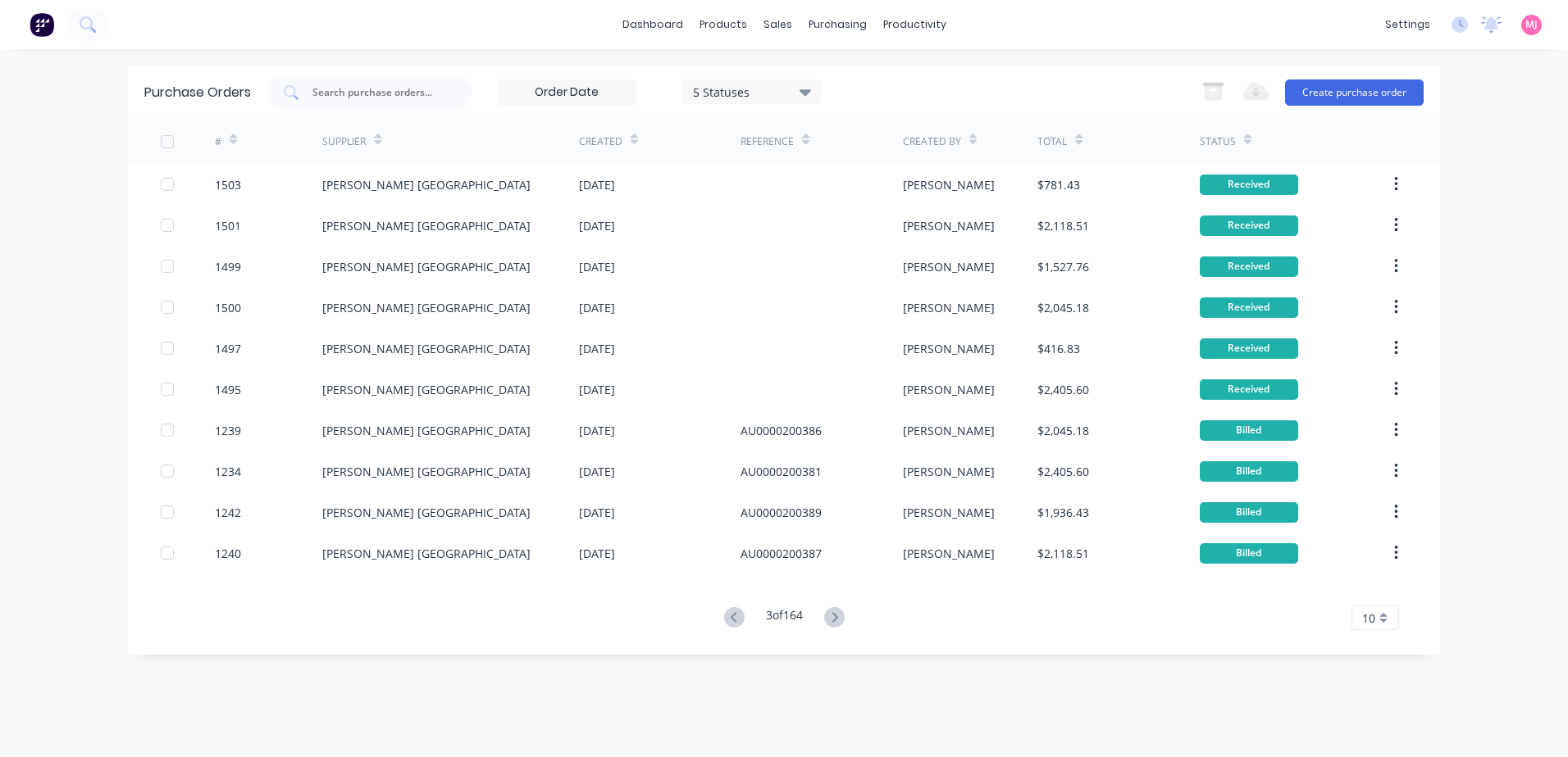
click at [837, 616] on icon at bounding box center [834, 617] width 21 height 21
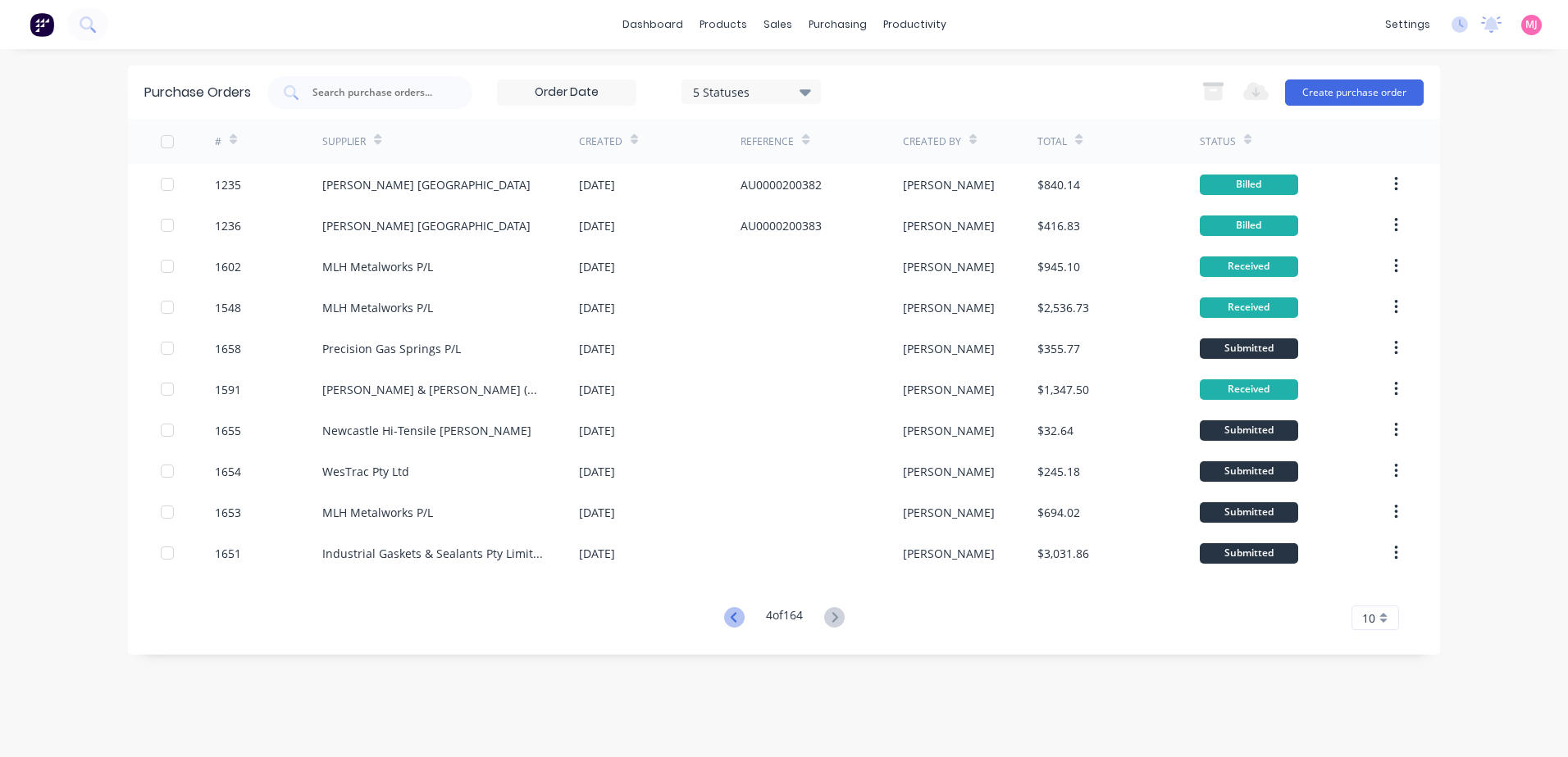
click at [729, 612] on icon at bounding box center [734, 617] width 21 height 21
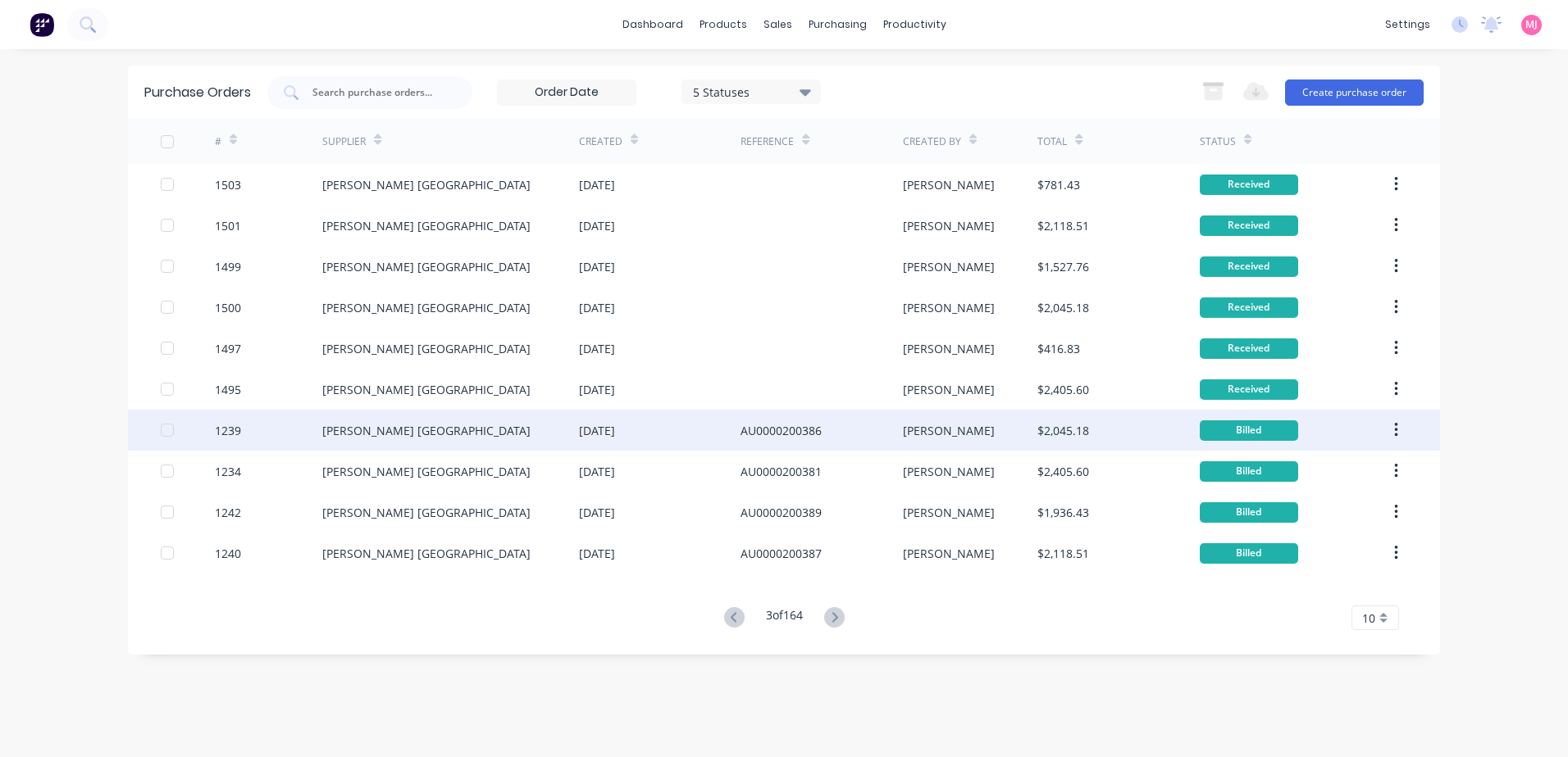
click at [786, 429] on div "AU0000200386" at bounding box center [781, 430] width 81 height 17
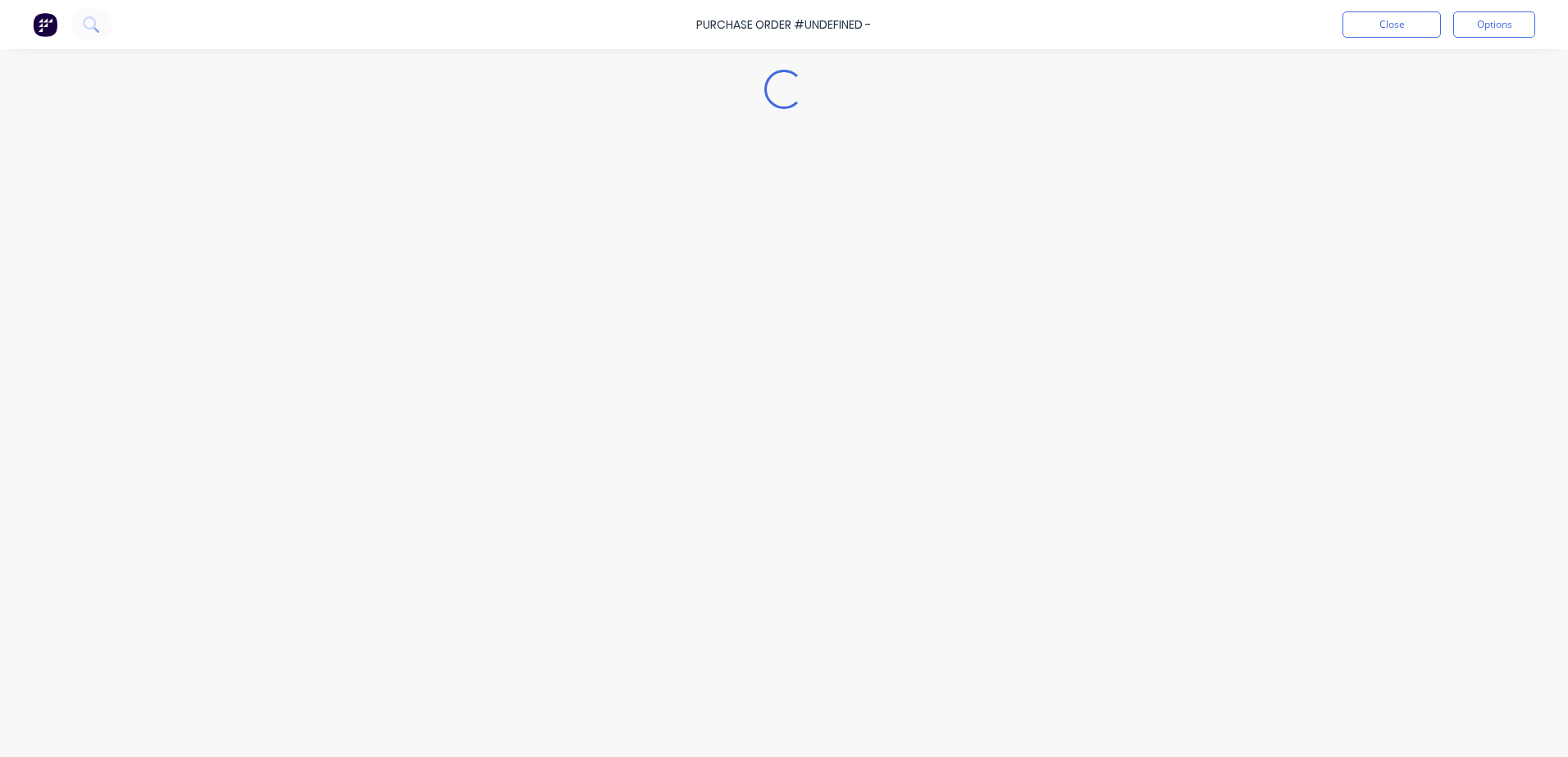
type textarea "x"
